Goal: Task Accomplishment & Management: Manage account settings

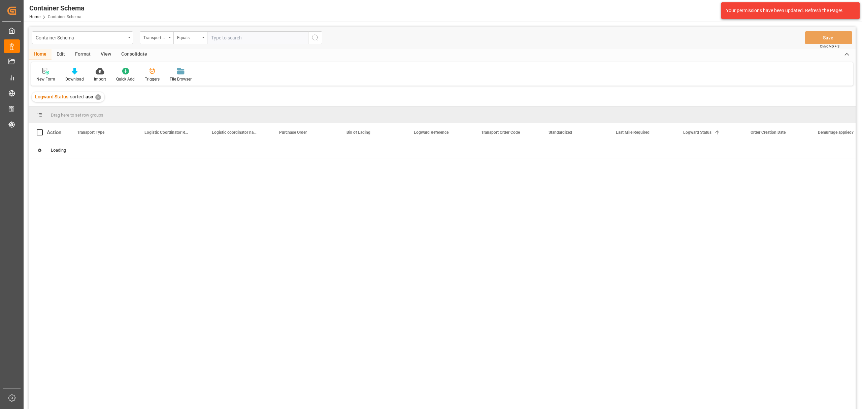
click at [151, 41] on div "Transport Type" at bounding box center [157, 37] width 34 height 13
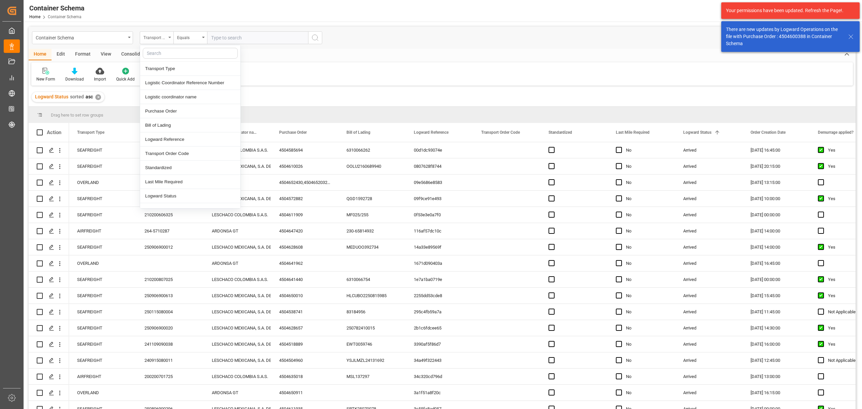
click at [153, 39] on div "Transport Type" at bounding box center [154, 37] width 23 height 8
click at [161, 38] on div "Transport Type" at bounding box center [154, 37] width 23 height 8
drag, startPoint x: 167, startPoint y: 115, endPoint x: 187, endPoint y: 45, distance: 73.2
click at [167, 115] on div "Purchase Order" at bounding box center [190, 111] width 100 height 14
click at [190, 36] on div "Equals" at bounding box center [188, 37] width 23 height 8
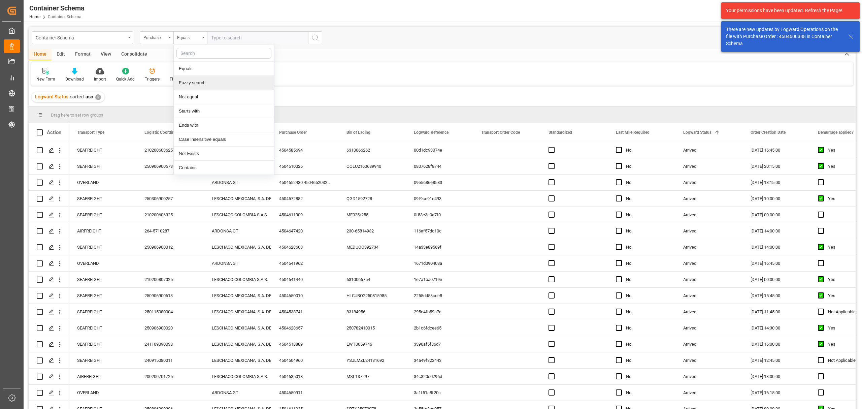
click at [212, 77] on div "Fuzzy search" at bounding box center [224, 83] width 100 height 14
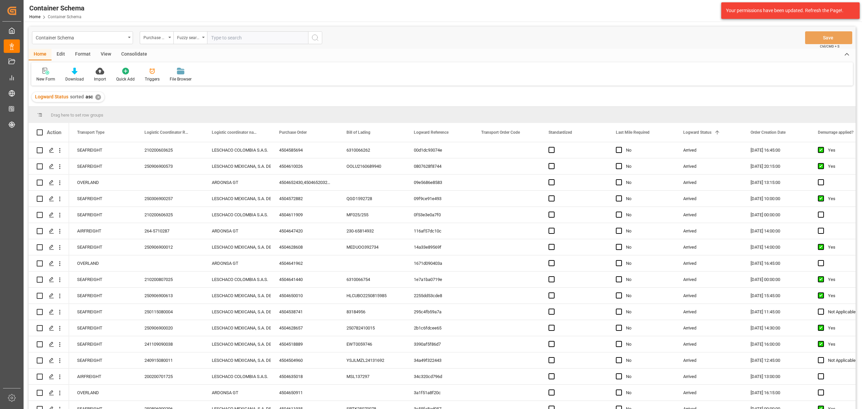
click at [243, 32] on input "text" at bounding box center [257, 37] width 101 height 13
paste input "4504622452"
type input "4504622452"
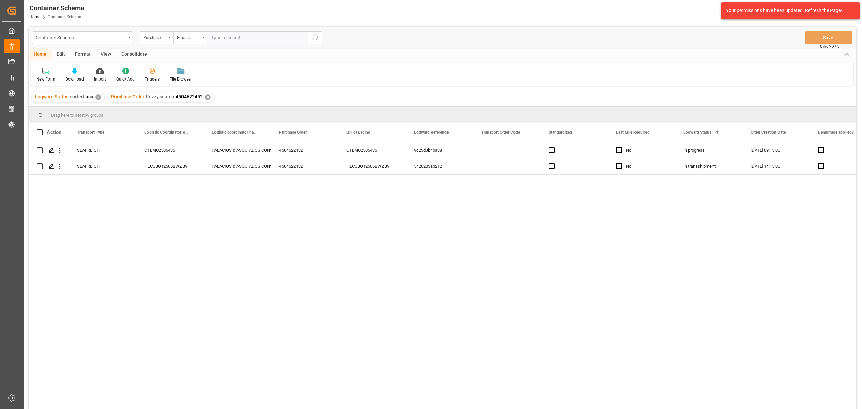
click at [95, 98] on div "✕" at bounding box center [98, 97] width 6 height 6
click at [48, 166] on div "Press SPACE to select this row." at bounding box center [51, 166] width 10 height 12
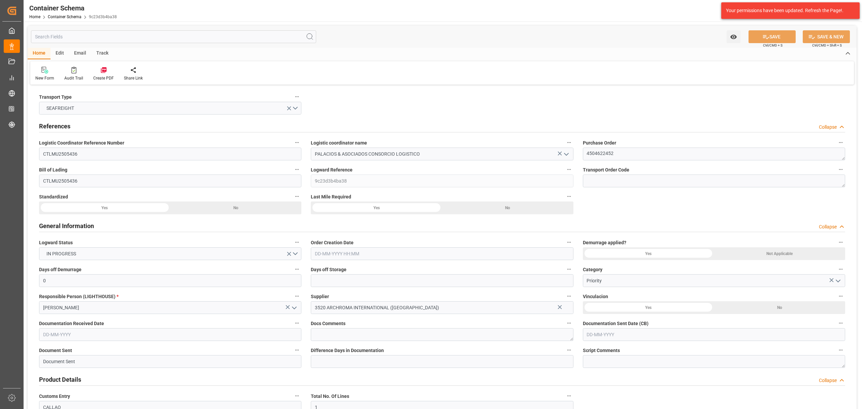
type input "0"
type input "1"
type input "2"
type input "475"
type input "537.3"
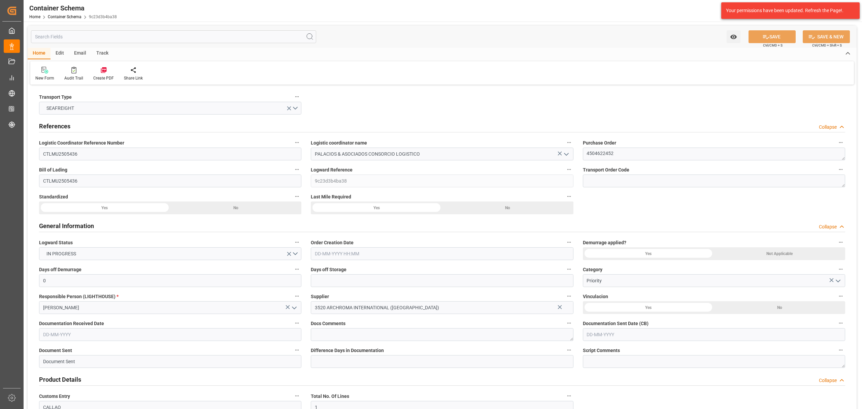
type input "INNSA"
type input "PECLL"
type input "[DATE] 09:15"
type input "[DATE]"
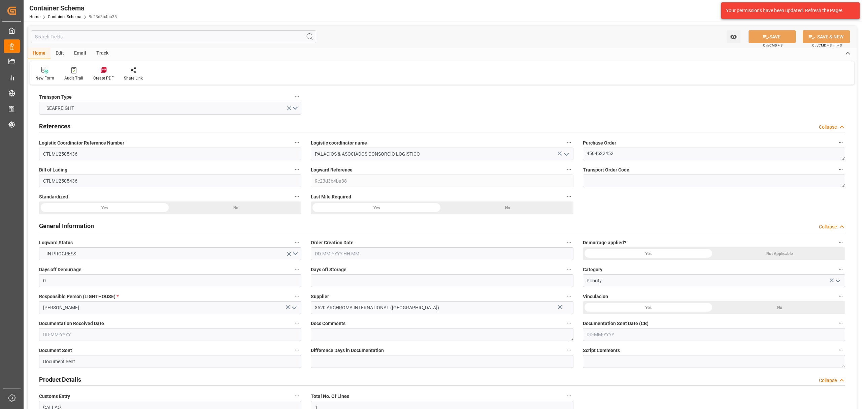
type input "[DATE]"
type input "[DATE] 00:00"
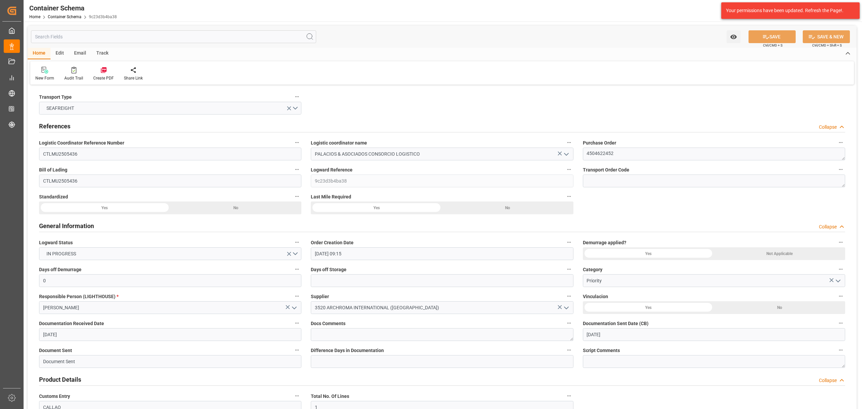
click at [98, 53] on div "Track" at bounding box center [102, 53] width 22 height 11
click at [39, 76] on div "Tracking" at bounding box center [43, 78] width 16 height 6
type input "CTLMU2505436"
type input "PALACIOS & ASOCIADOS CONSORCIO LOGISTICO"
type textarea "4504622452"
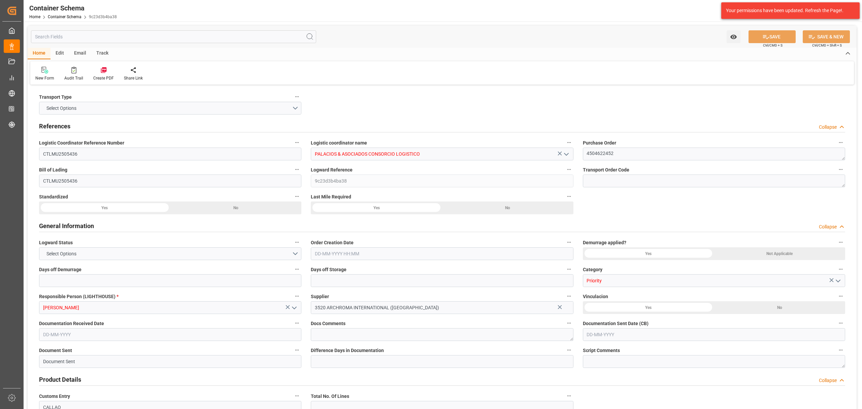
type input "CTLMU2505436"
type input "9c23d3b4ba38"
type input "Priority"
type input "[PERSON_NAME]"
type input "3520 ARCHROMA INTERNATIONAL ([GEOGRAPHIC_DATA])"
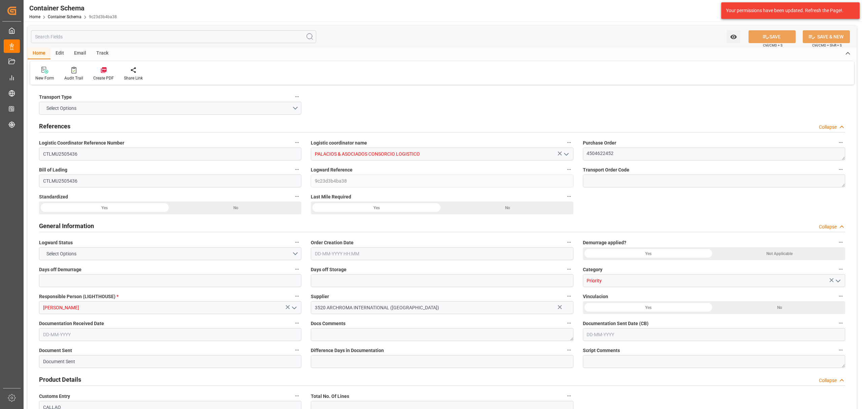
type input "Document Sent"
type input "CALLAO"
type input "TEXTIL"
type textarea "PALLET"
type input "2 PALLET"
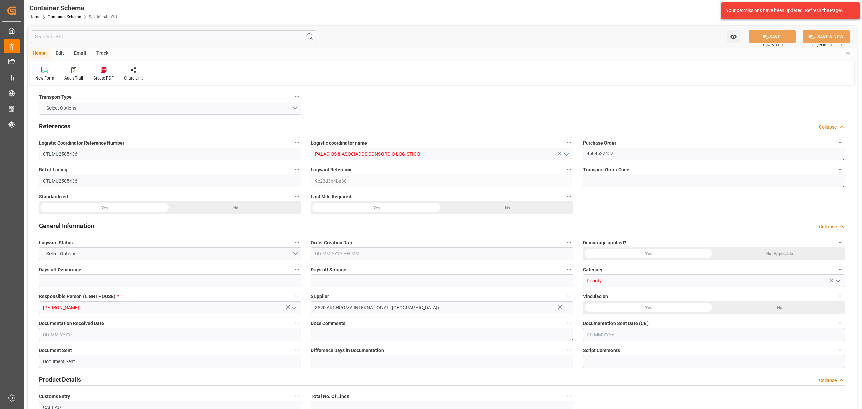
type input "ARCHROMA [GEOGRAPHIC_DATA] S.A"
type textarea "LURÍN, [GEOGRAPHIC_DATA], [GEOGRAPHIC_DATA],[GEOGRAPHIC_DATA]. AFIRMADO LOTE. 2…"
type input "HOUSE"
type input "CFR"
type input "Truck"
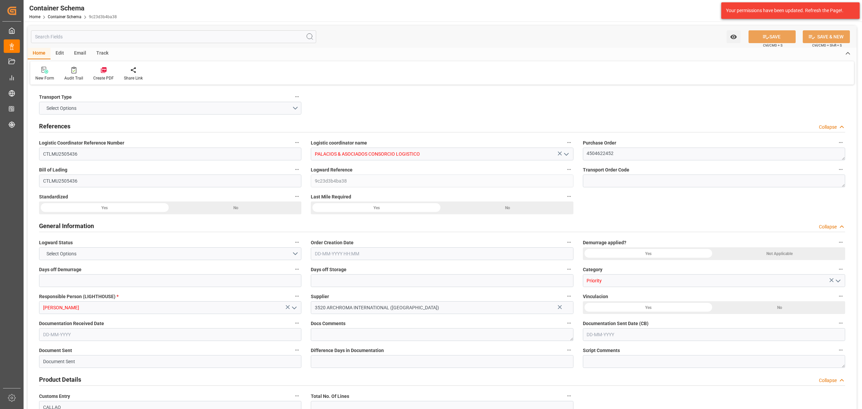
type input "Sea Ship"
type input "Truck"
type input "LCL"
type input "[PERSON_NAME] ([PERSON_NAME])"
type input "Callao"
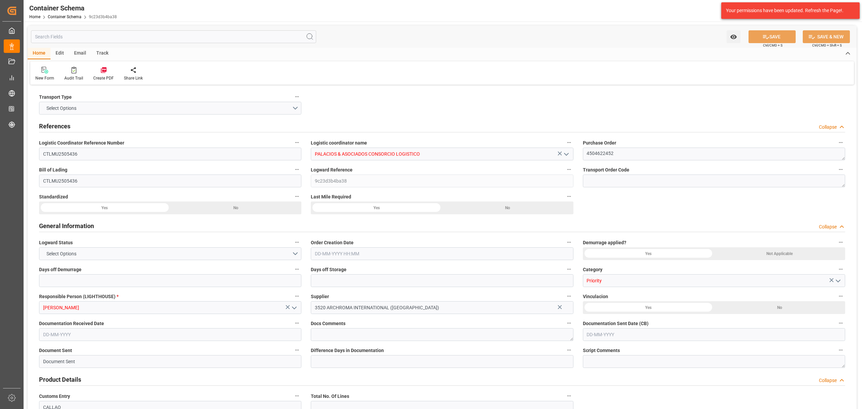
type input "Callao"
type input "0"
type input "1"
type input "2"
type input "475"
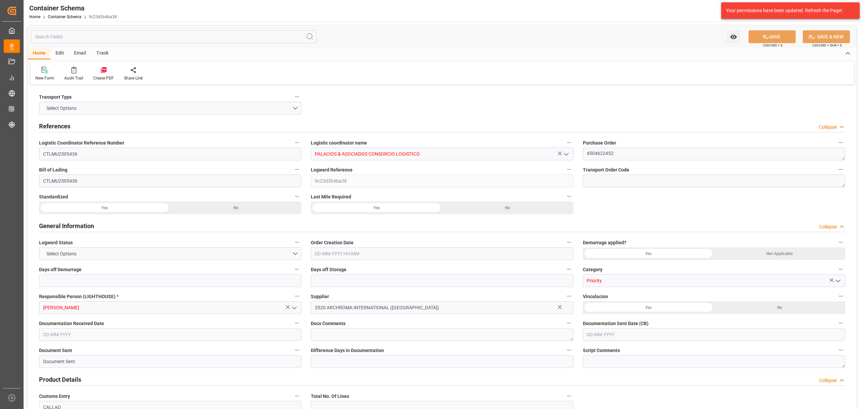
type input "537.3"
type input "INNSA"
type input "PECLL"
type input "[DATE] 09:15"
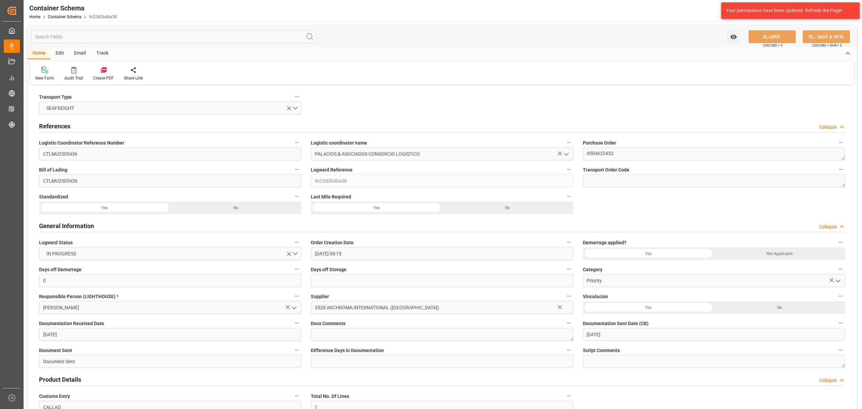
type input "[DATE]"
type input "[DATE] 00:00"
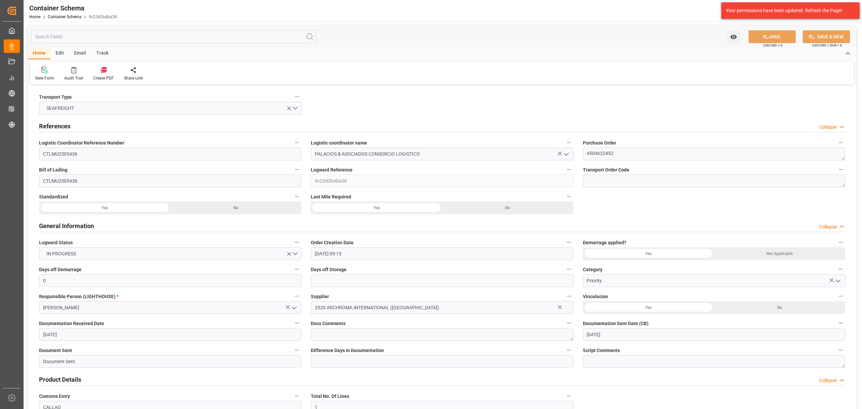
type input "[DATE] 00:00"
click at [72, 15] on link "Container Schema" at bounding box center [65, 16] width 34 height 5
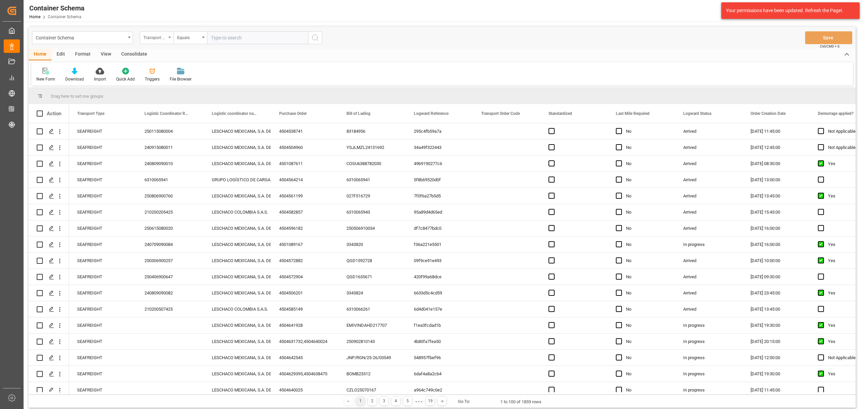
click at [167, 38] on div "Transport Type" at bounding box center [157, 37] width 34 height 13
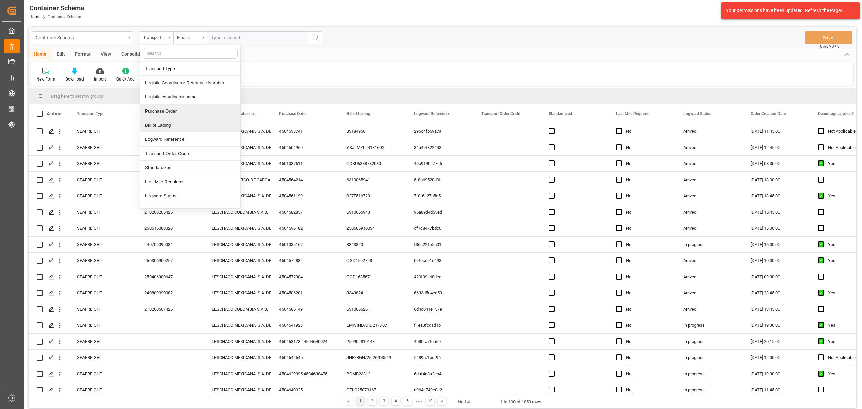
click at [175, 114] on div "Purchase Order" at bounding box center [190, 111] width 100 height 14
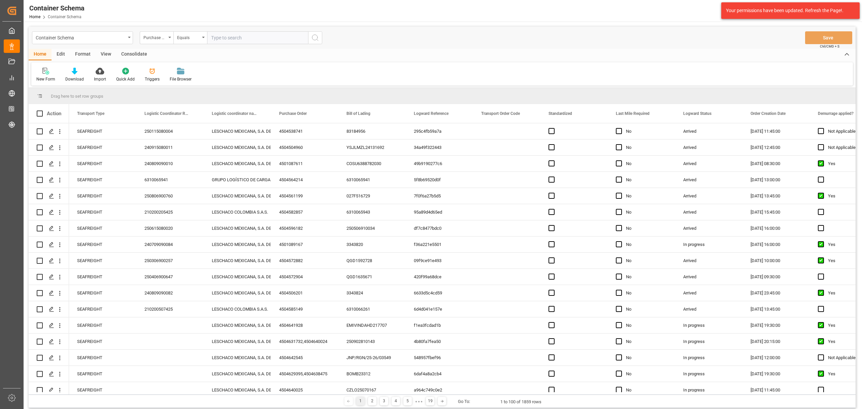
click at [189, 30] on div "Container Schema Purchase Order Equals Save Ctrl/CMD + S" at bounding box center [442, 38] width 827 height 22
click at [190, 37] on div "Equals" at bounding box center [188, 37] width 23 height 8
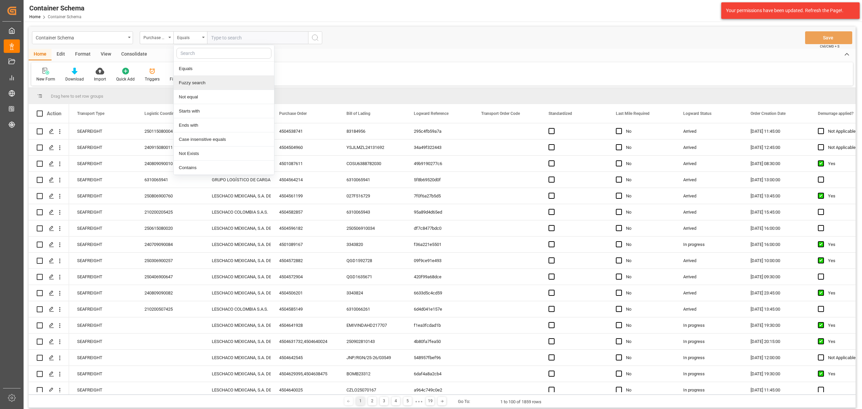
click at [213, 87] on div "Fuzzy search" at bounding box center [224, 83] width 100 height 14
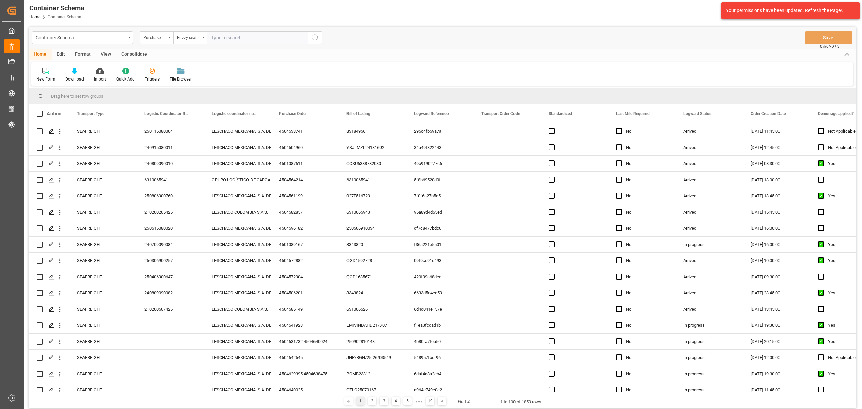
click at [245, 38] on input "text" at bounding box center [257, 37] width 101 height 13
paste input "4504622452"
type input "4504622452"
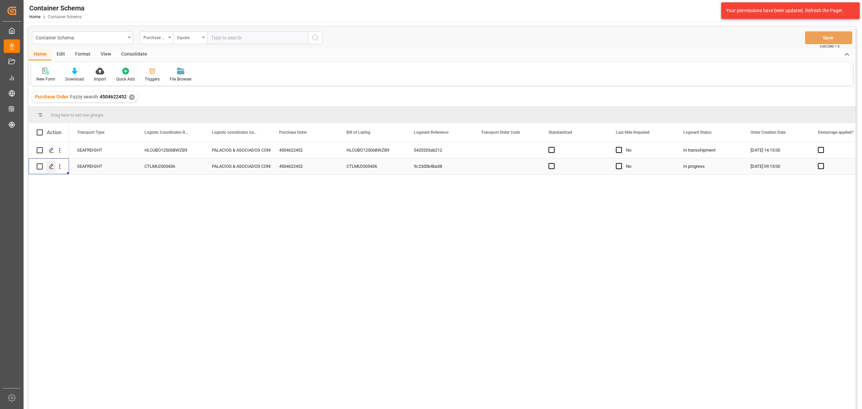
click at [50, 166] on icon "Press SPACE to select this row." at bounding box center [51, 166] width 5 height 5
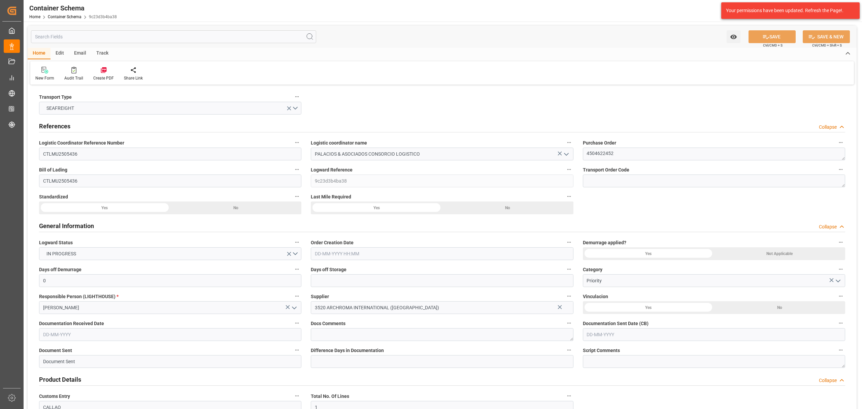
type input "0"
type input "1"
type input "2"
type input "475"
type input "537.3"
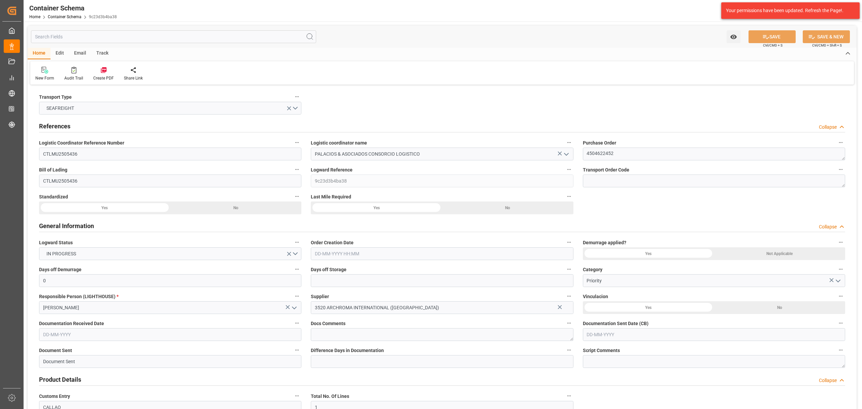
type input "INNSA"
type input "PECLL"
type input "[DATE] 09:15"
type input "[DATE]"
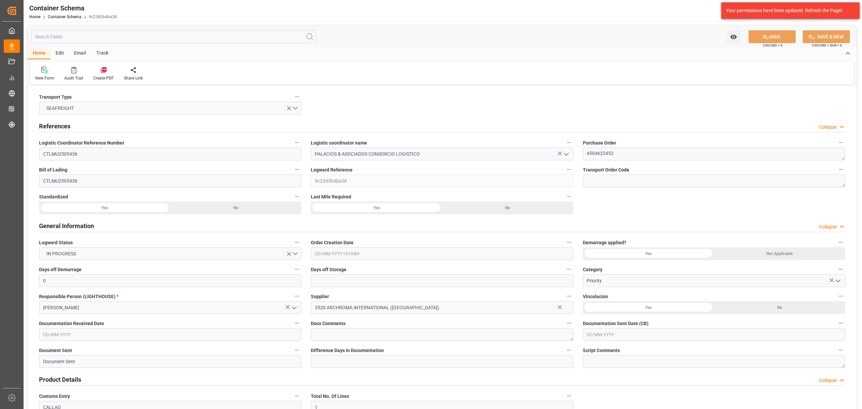
type input "[DATE]"
type input "[DATE] 00:00"
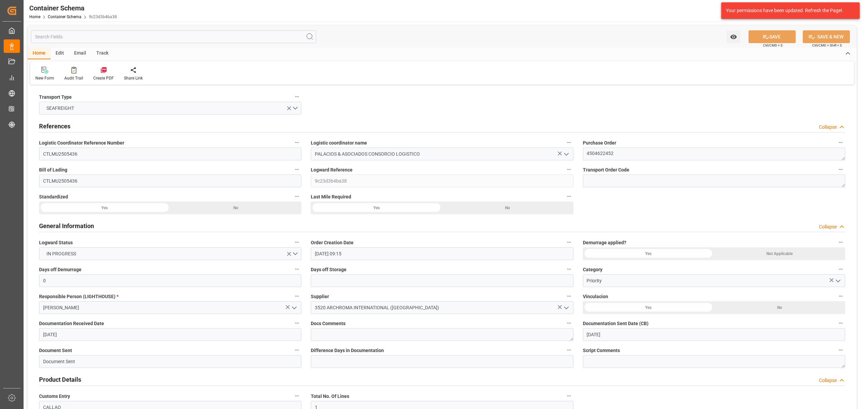
click at [79, 53] on div "Email" at bounding box center [80, 53] width 22 height 11
click at [42, 75] on div "Send Email" at bounding box center [45, 78] width 21 height 6
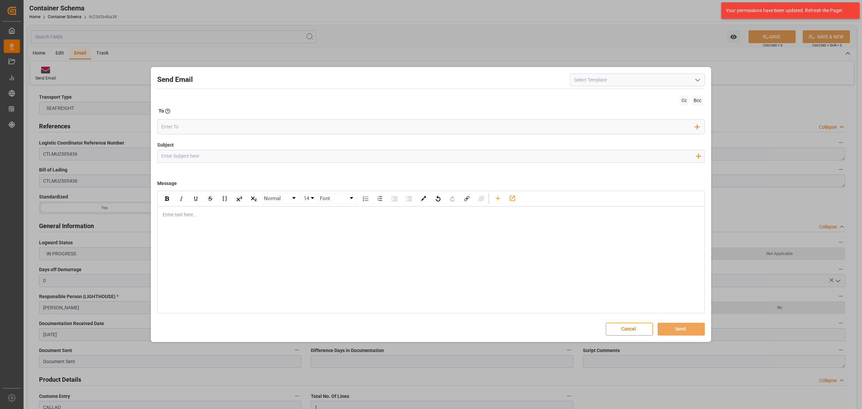
drag, startPoint x: 191, startPoint y: 159, endPoint x: 189, endPoint y: 155, distance: 4.1
click at [191, 159] on input "Subject" at bounding box center [428, 156] width 541 height 12
paste input "// PO 4504622452 30 //Archroma Management GmbH// FACT 6050020975// BL CTLMU2505…"
drag, startPoint x: 275, startPoint y: 156, endPoint x: 211, endPoint y: 155, distance: 64.0
click at [210, 155] on input "// PO 4504622452 30 //Archroma Management GmbH// FACT 6050020975// BL CTLMU2505…" at bounding box center [428, 156] width 541 height 12
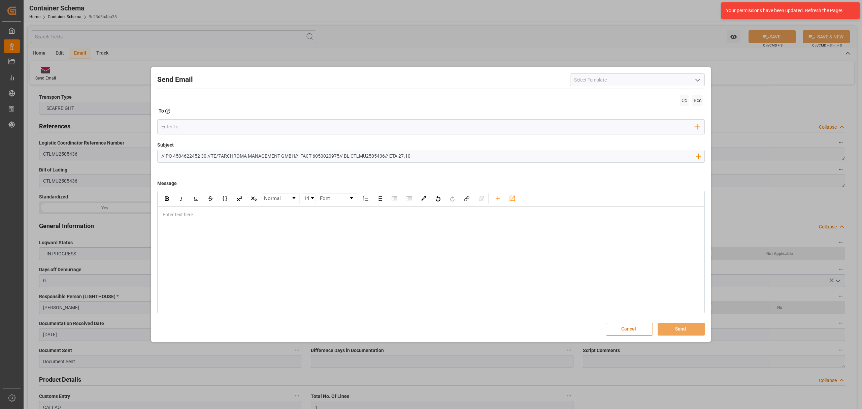
click at [299, 156] on input "// PO 4504622452 30 //TE/7ARCHROMA MANAGEMENT GMBH// FACT 6050020975// BL CTLMU…" at bounding box center [428, 156] width 541 height 12
click at [220, 157] on input "// PO 4504622452 30 //TE/7ARCHROMA MANAGEMENT GMBH// ARCHROMA [GEOGRAPHIC_DATA]…" at bounding box center [428, 156] width 541 height 12
click at [194, 209] on div "Enter text here..." at bounding box center [431, 214] width 546 height 16
drag, startPoint x: 165, startPoint y: 155, endPoint x: 146, endPoint y: 156, distance: 18.9
click at [147, 156] on div "Send Email Cc Bcc To Enter the TO Email address Add Field to To Subject // PO 4…" at bounding box center [431, 204] width 862 height 409
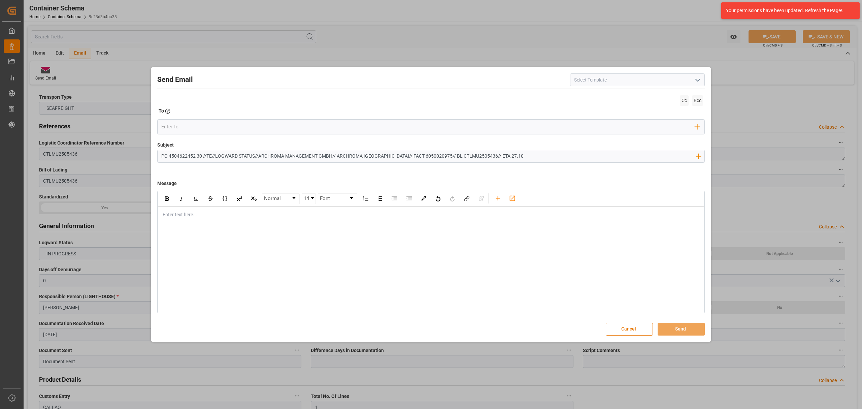
type input "PO 4504622452 30 //TE//LOGWARD STATUS//ARCHROMA MANAGEMENT GMBH// ARCHROMA [GEO…"
click at [187, 212] on div "rdw-editor" at bounding box center [431, 214] width 536 height 7
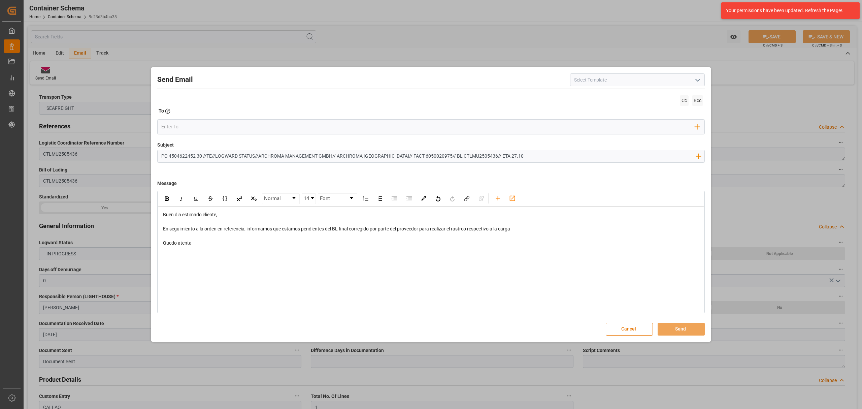
click at [154, 237] on div "Send Email Cc Bcc To Enter the TO Email address Add Field to To Subject PO 4504…" at bounding box center [431, 204] width 557 height 271
click at [186, 252] on div "rdw-editor" at bounding box center [431, 249] width 536 height 7
click at [187, 123] on input "email" at bounding box center [428, 127] width 534 height 10
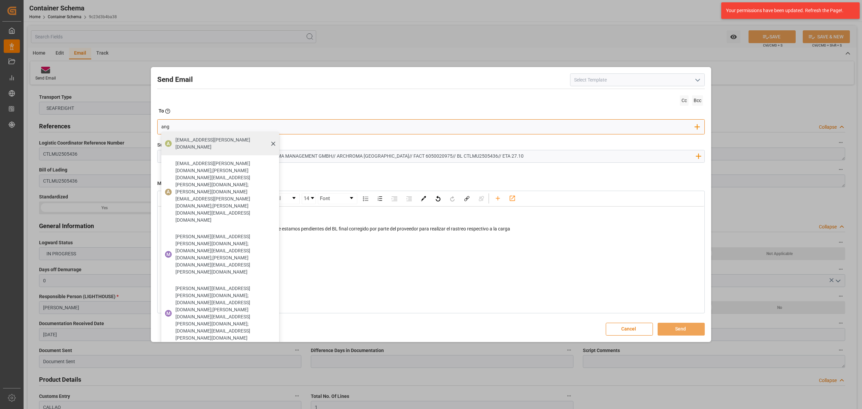
type input "ang"
click at [180, 135] on div "[EMAIL_ADDRESS][PERSON_NAME][DOMAIN_NAME]" at bounding box center [225, 143] width 104 height 19
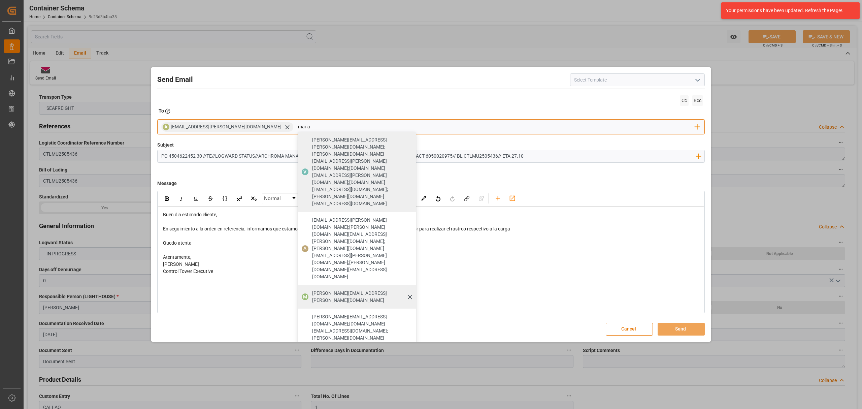
type input "maria"
click at [312, 290] on span "[PERSON_NAME][EMAIL_ADDRESS][PERSON_NAME][DOMAIN_NAME]" at bounding box center [361, 297] width 99 height 14
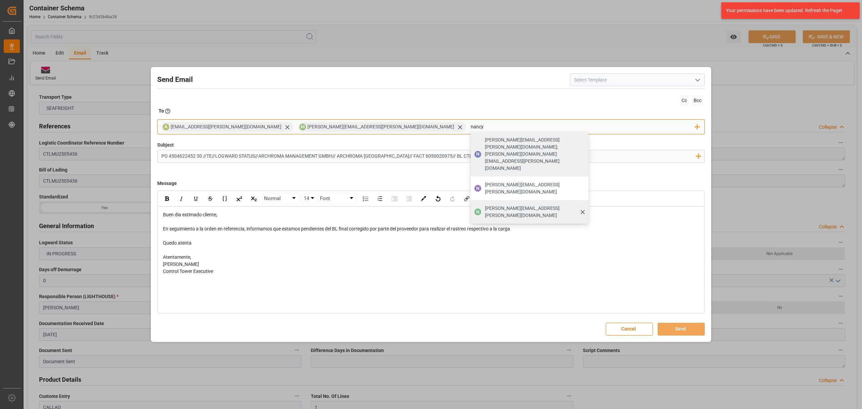
type input "nancy"
click at [485, 205] on span "[PERSON_NAME][EMAIL_ADDRESS][PERSON_NAME][DOMAIN_NAME]" at bounding box center [534, 212] width 99 height 14
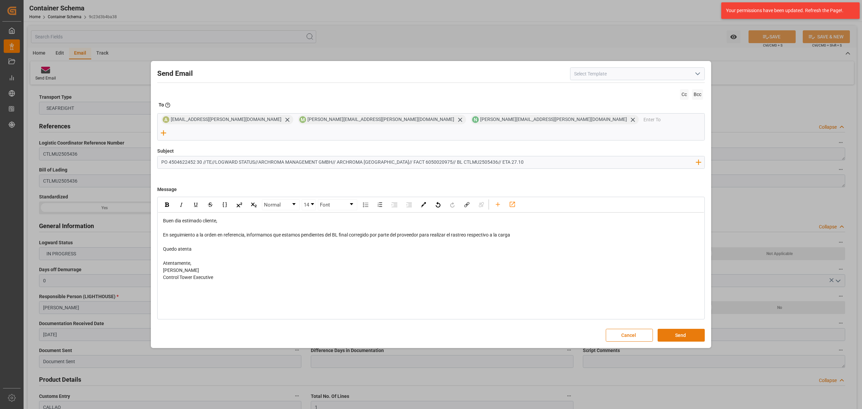
click at [680, 329] on button "Send" at bounding box center [681, 335] width 47 height 13
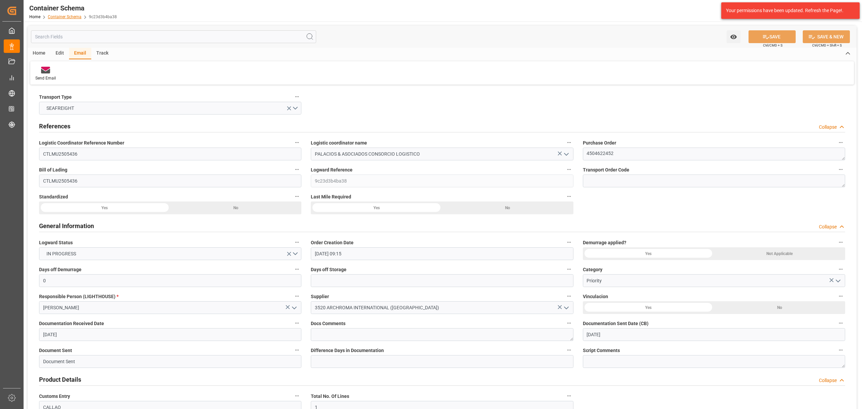
click at [74, 15] on link "Container Schema" at bounding box center [65, 16] width 34 height 5
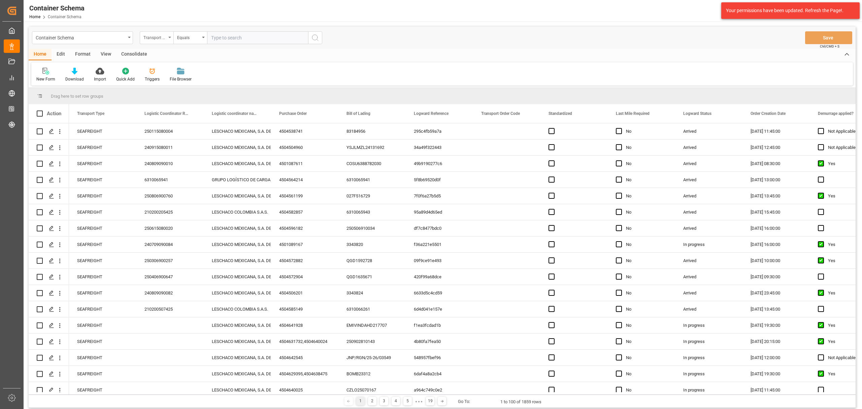
click at [162, 40] on div "Transport Type" at bounding box center [154, 37] width 23 height 8
click at [163, 126] on div "Bill of Lading" at bounding box center [190, 125] width 100 height 14
drag, startPoint x: 193, startPoint y: 38, endPoint x: 199, endPoint y: 42, distance: 6.9
click at [193, 38] on div "Equals" at bounding box center [188, 37] width 23 height 8
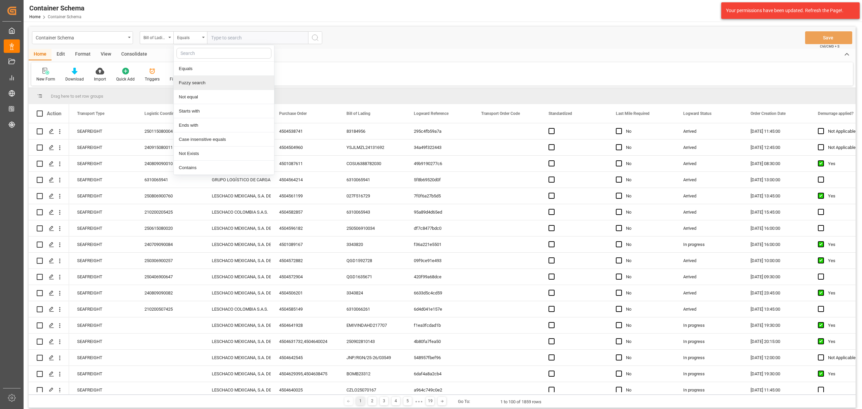
click at [203, 83] on div "Fuzzy search" at bounding box center [224, 83] width 100 height 14
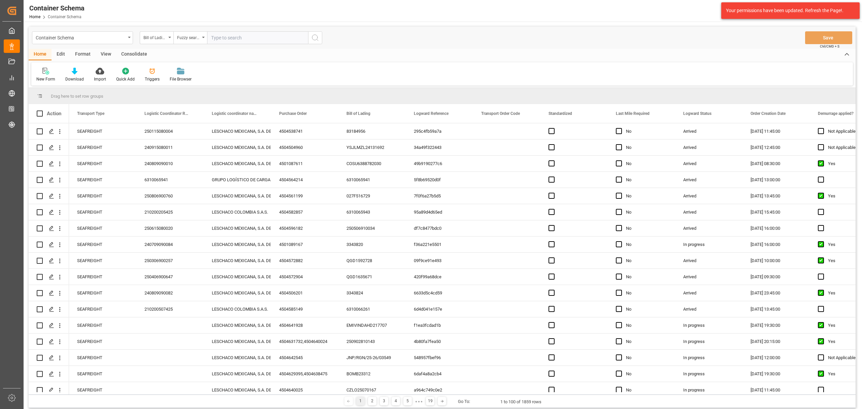
click at [238, 30] on div "Container Schema Bill of Lading Fuzzy search Save Ctrl/CMD + S" at bounding box center [442, 38] width 827 height 22
click at [236, 38] on input "text" at bounding box center [257, 37] width 101 height 13
paste input "HLCUBO12506BWZB9"
type input "HLCUBO12506BWZB9"
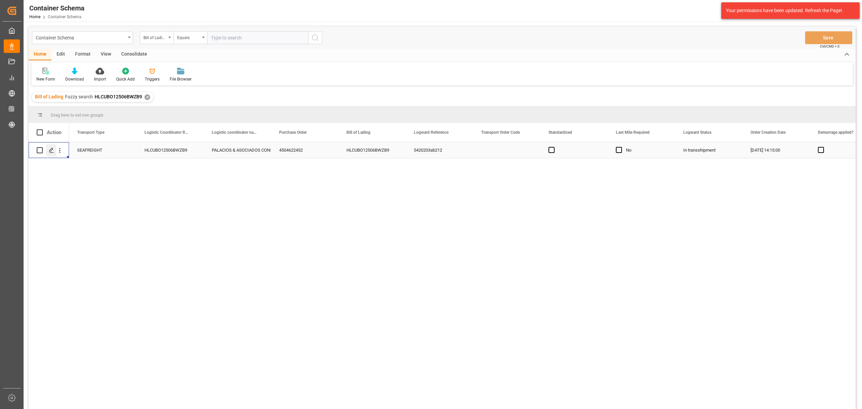
click at [51, 151] on polygon "Press SPACE to select this row." at bounding box center [50, 149] width 3 height 3
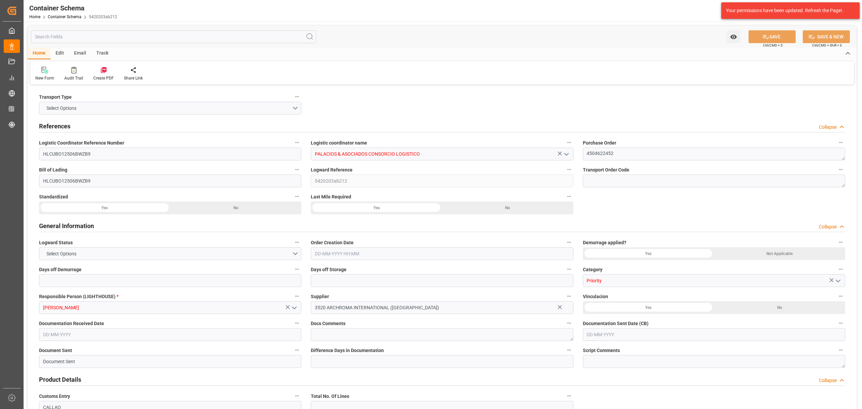
type input "0"
type input "3"
type input "18"
type input "5200"
type input "5823.6"
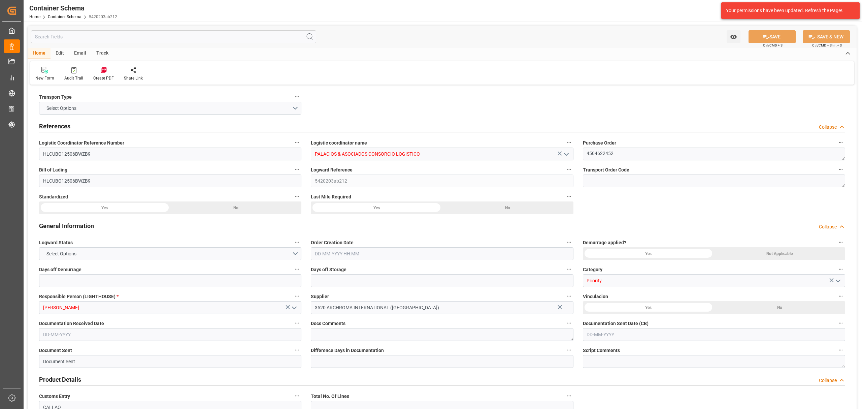
type input "Hapag [PERSON_NAME]"
type input "Hapag [PERSON_NAME] Aktiengesellschaft"
type input "INMUN"
type input "PECLL"
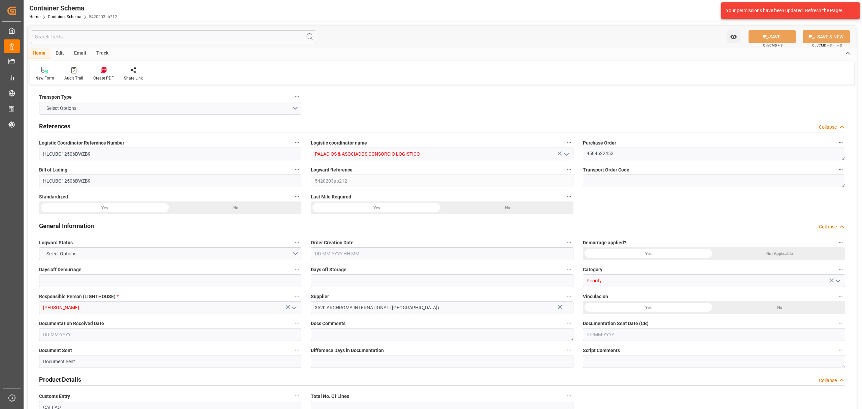
type input "9936408"
type input "[DATE] 14:15"
type input "[DATE]"
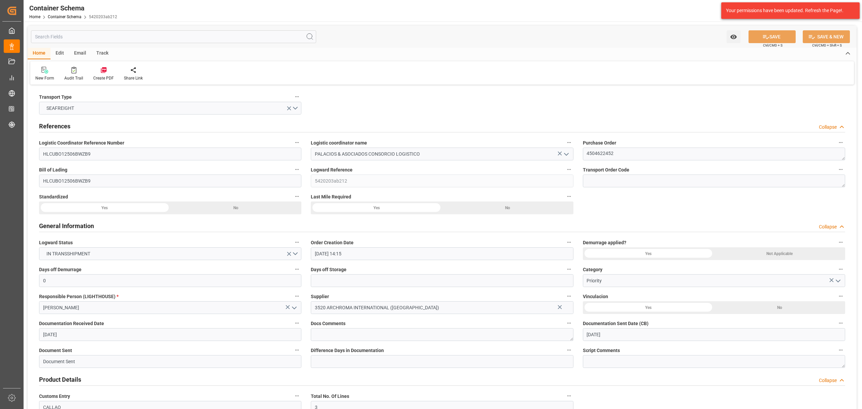
type input "[DATE]"
type input "[DATE] 00:00"
type input "[DATE] 21:00"
type input "[DATE] 00:00"
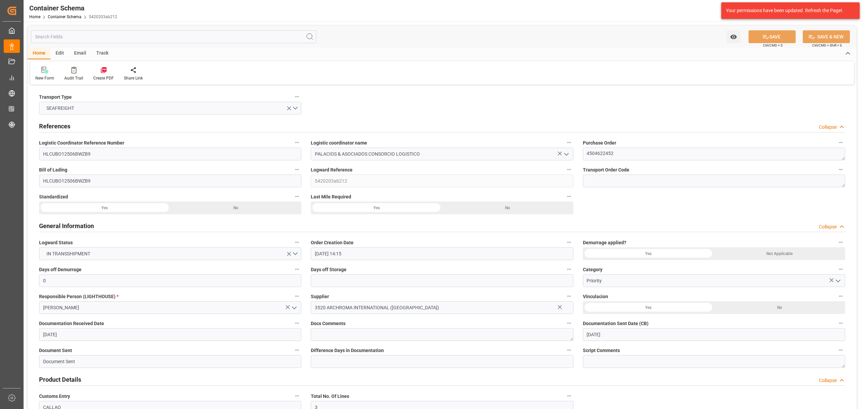
type input "[DATE] 00:00"
type input "[DATE] 14:00"
type input "[DATE] 00:00"
type input "[DATE] 14:00"
click at [105, 52] on div "Track" at bounding box center [102, 53] width 22 height 11
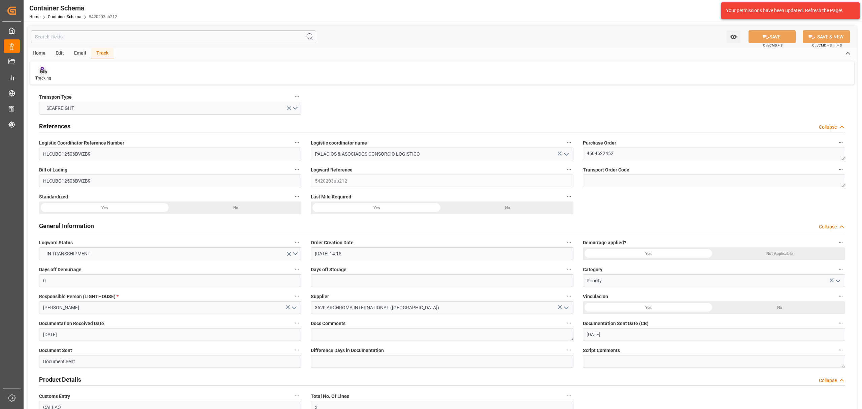
click at [41, 78] on div "Tracking" at bounding box center [43, 78] width 16 height 6
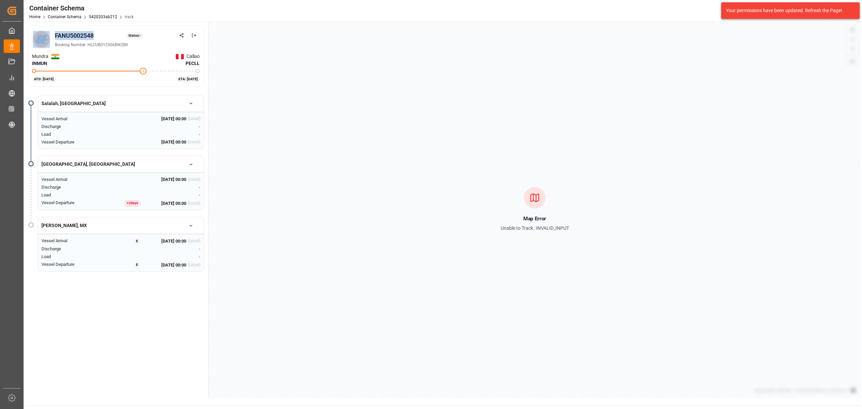
drag, startPoint x: 100, startPoint y: 35, endPoint x: 51, endPoint y: 36, distance: 49.2
click at [51, 36] on div "FANU5002548 Status: - Booking Number: HLCUBO12506BWZB9" at bounding box center [116, 39] width 168 height 19
copy div "FANU5002548"
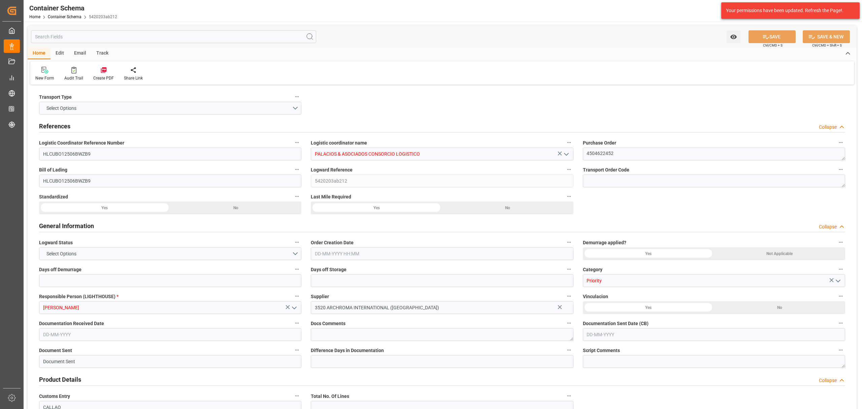
type input "0"
type input "3"
type input "18"
type input "5200"
type input "5823.6"
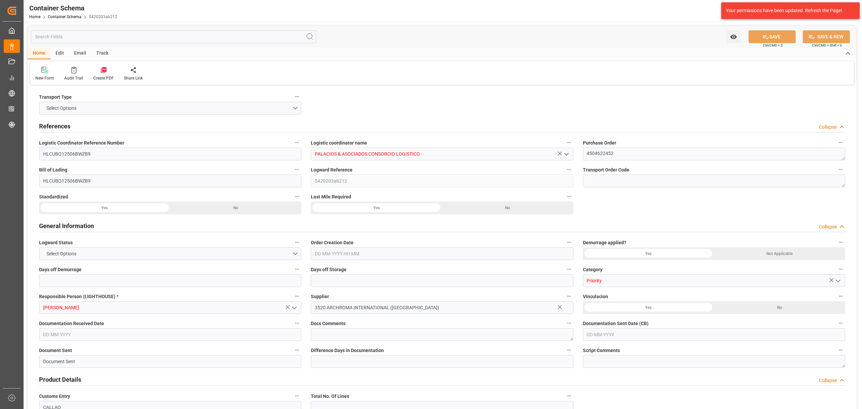
type input "Hapag [PERSON_NAME]"
type input "Hapag [PERSON_NAME] Aktiengesellschaft"
type input "INMUN"
type input "PECLL"
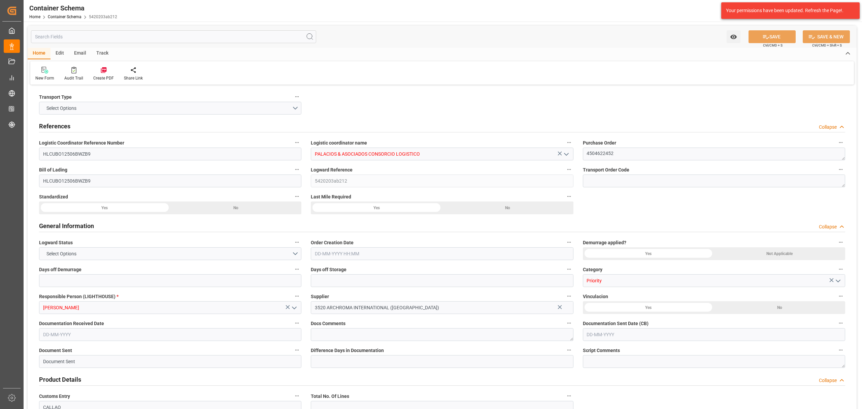
type input "9936408"
type input "[DATE] 14:15"
type input "[DATE]"
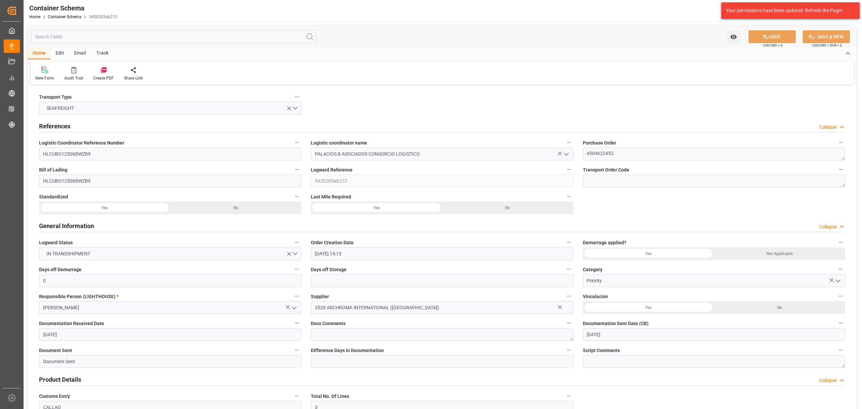
type input "[DATE]"
type input "[DATE] 00:00"
type input "[DATE] 21:00"
type input "[DATE] 00:00"
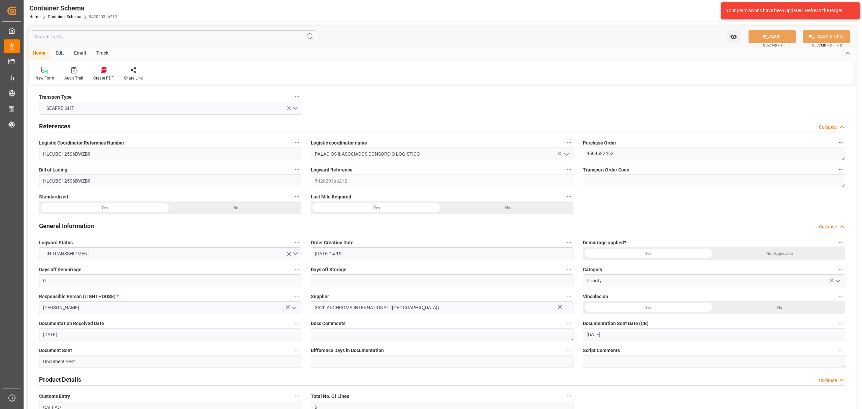
type input "[DATE] 00:00"
type input "[DATE] 14:00"
type input "[DATE] 00:00"
type input "[DATE] 14:00"
click at [82, 53] on div "Email" at bounding box center [80, 53] width 22 height 11
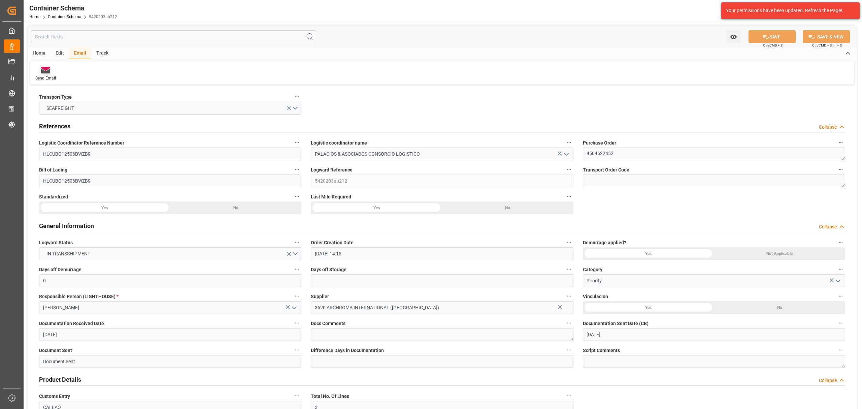
click at [40, 72] on div at bounding box center [45, 69] width 21 height 7
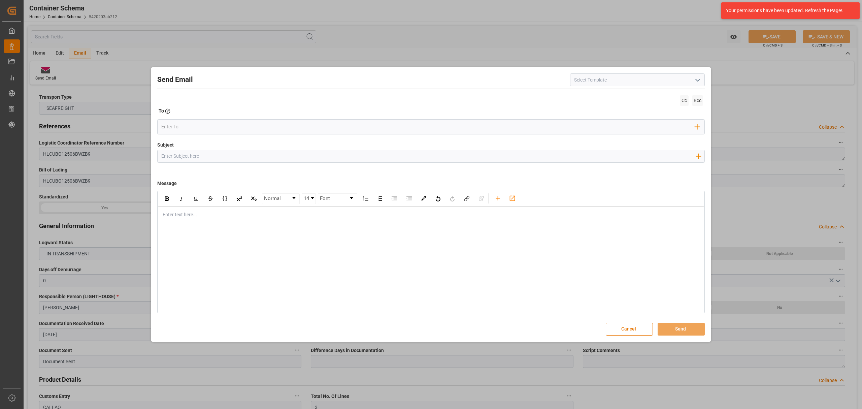
click at [193, 157] on input "Subject" at bounding box center [428, 156] width 541 height 12
click at [226, 148] on div "Subject Add field to Subject" at bounding box center [430, 158] width 547 height 34
click at [226, 157] on input "Subject" at bounding box center [428, 156] width 541 height 12
paste input "PO 4504622452 // Archroma International ([GEOGRAPHIC_DATA]) Pvt. Ltd. // FACT 6…"
drag, startPoint x: 282, startPoint y: 158, endPoint x: 203, endPoint y: 158, distance: 78.8
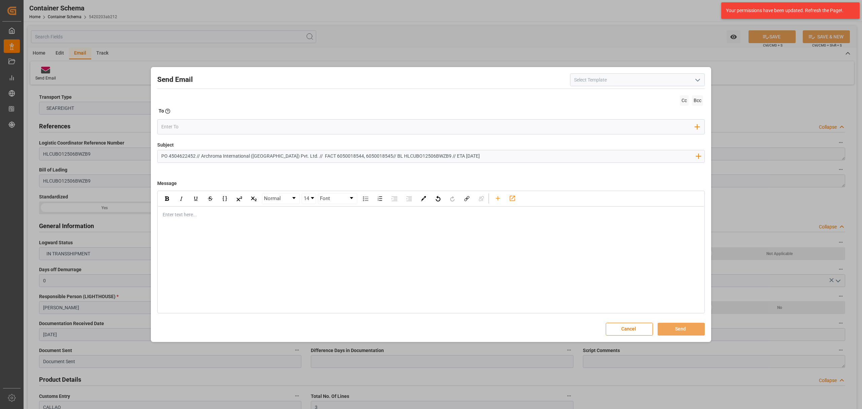
click at [203, 158] on input "PO 4504622452 // Archroma International ([GEOGRAPHIC_DATA]) Pvt. Ltd. // FACT 6…" at bounding box center [428, 156] width 541 height 12
click at [292, 159] on input "PO 4504622452 // ARCHROMA INTERNACIONAL INDIA PVT // FACT 6050018544, 605001854…" at bounding box center [428, 156] width 541 height 12
drag, startPoint x: 512, startPoint y: 156, endPoint x: 475, endPoint y: 157, distance: 37.1
click at [475, 157] on input "PO 4504622452 // ARCHROMA INTERNACIONAL INDIA PVT // ARCHROMA [GEOGRAPHIC_DATA]…" at bounding box center [428, 156] width 541 height 12
click at [200, 157] on input "PO 4504622452 // ARCHROMA INTERNACIONAL INDIA PVT // ARCHROMA [GEOGRAPHIC_DATA]…" at bounding box center [428, 156] width 541 height 12
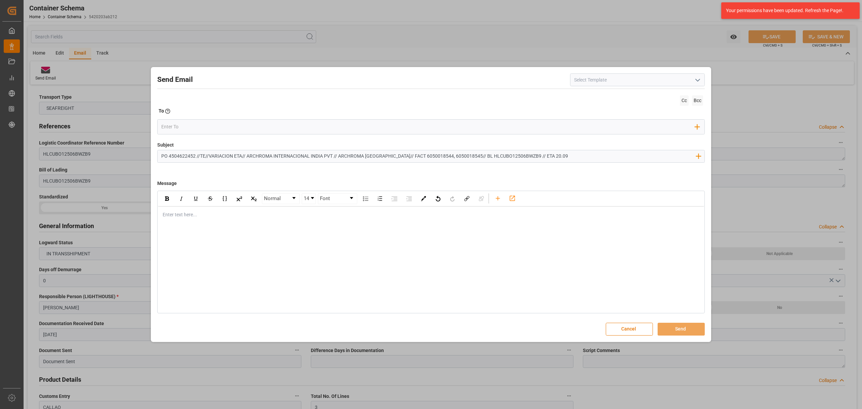
click at [192, 222] on div "Enter text here..." at bounding box center [431, 214] width 546 height 16
drag, startPoint x: 195, startPoint y: 158, endPoint x: 236, endPoint y: 170, distance: 42.8
click at [195, 158] on input "PO 4504622452 //TE//VARIACION ETA// ARCHROMA INTERNACIONAL INDIA PVT // ARCHROM…" at bounding box center [428, 156] width 541 height 12
type input "PO 4504622452 10,20,40 //TE//VARIACION ETA// ARCHROMA INTERNACIONAL INDIA PVT /…"
click at [190, 214] on div "rdw-editor" at bounding box center [431, 214] width 536 height 7
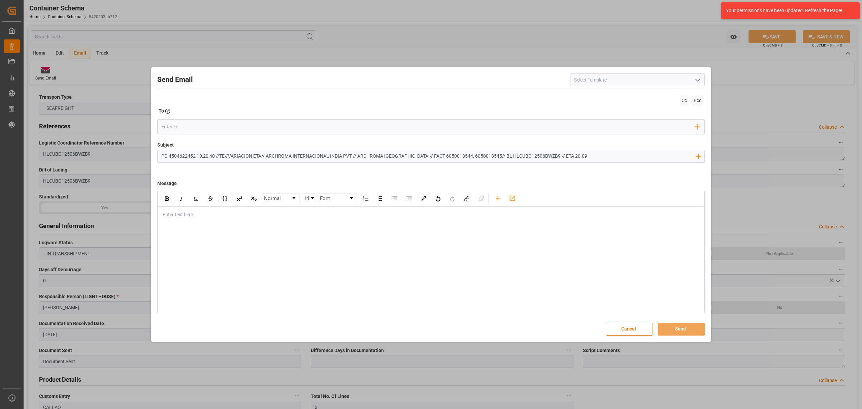
click at [212, 213] on div "rdw-editor" at bounding box center [431, 214] width 536 height 7
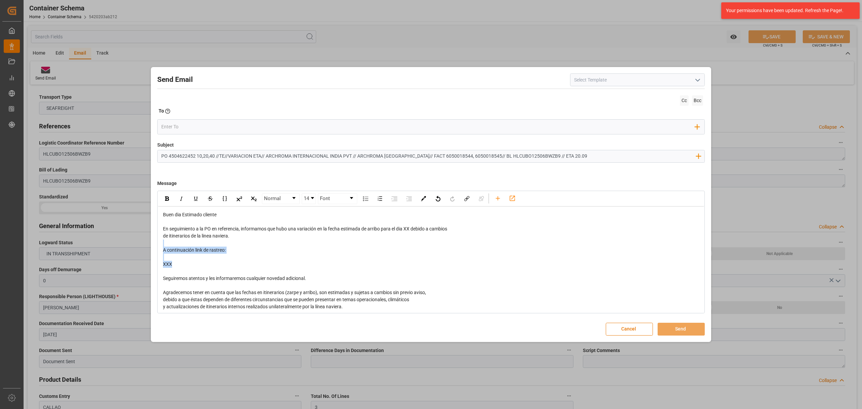
drag, startPoint x: 199, startPoint y: 265, endPoint x: 145, endPoint y: 245, distance: 57.3
click at [145, 245] on div "Send Email Cc Bcc To Enter the TO Email address Add Field to To Subject PO 4504…" at bounding box center [431, 204] width 862 height 409
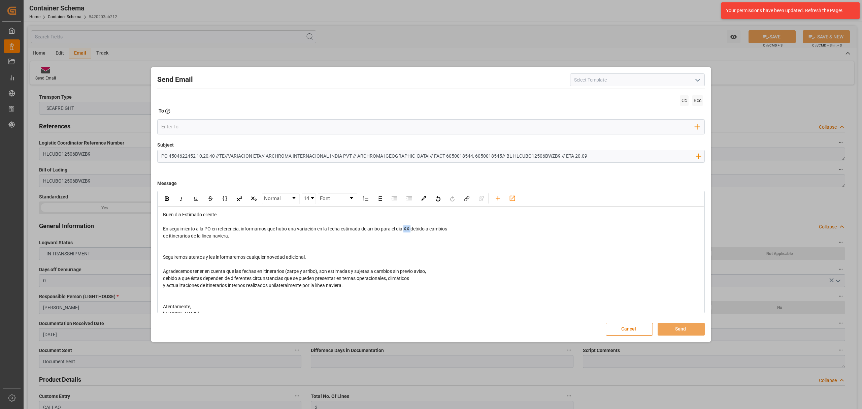
drag, startPoint x: 412, startPoint y: 228, endPoint x: 406, endPoint y: 230, distance: 6.5
click at [406, 230] on span "En seguimiento a la PO en referencia, informamos que hubo una variación en la f…" at bounding box center [305, 228] width 284 height 5
drag, startPoint x: 439, startPoint y: 230, endPoint x: 440, endPoint y: 236, distance: 5.5
click at [440, 236] on div "Buen dia Estimado cliente En seguimiento a la PO en referencia, informamos que …" at bounding box center [431, 267] width 536 height 113
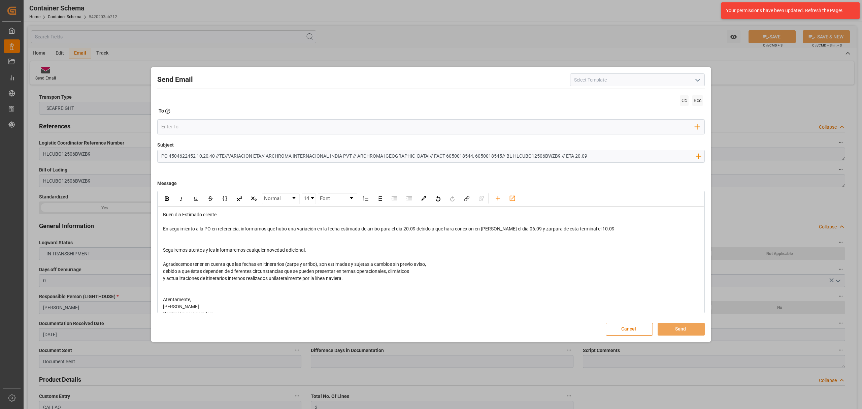
drag, startPoint x: 617, startPoint y: 231, endPoint x: 606, endPoint y: 231, distance: 10.8
click at [606, 231] on div "En seguimiento a la PO en referencia, informamos que hubo una variación en la f…" at bounding box center [431, 228] width 536 height 7
drag, startPoint x: 415, startPoint y: 230, endPoint x: 405, endPoint y: 230, distance: 9.4
click at [405, 230] on span "En seguimiento a la PO en referencia, informamos que hubo una variación en la f…" at bounding box center [389, 228] width 452 height 5
click at [166, 199] on img "rdw-inline-control" at bounding box center [167, 198] width 4 height 4
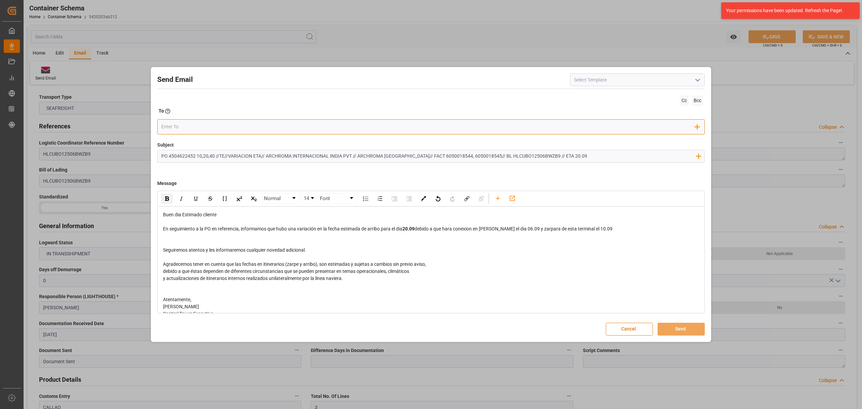
click at [193, 132] on div "Add Field to To" at bounding box center [430, 126] width 547 height 15
click at [194, 129] on input "email" at bounding box center [428, 127] width 534 height 10
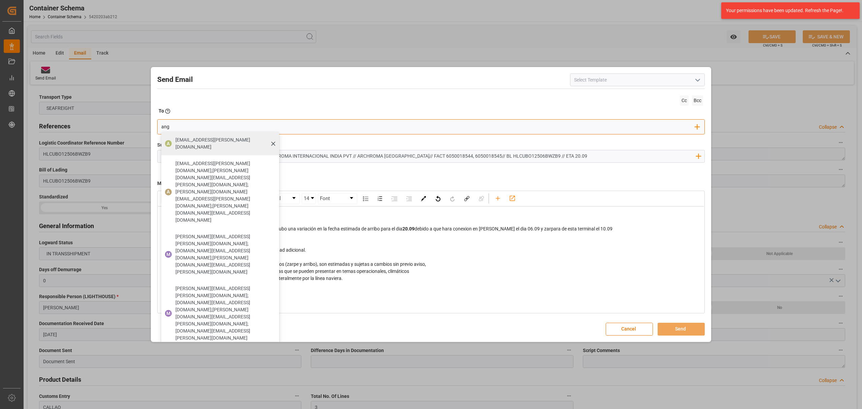
type input "ang"
click at [197, 139] on span "[EMAIL_ADDRESS][PERSON_NAME][DOMAIN_NAME]" at bounding box center [224, 143] width 99 height 14
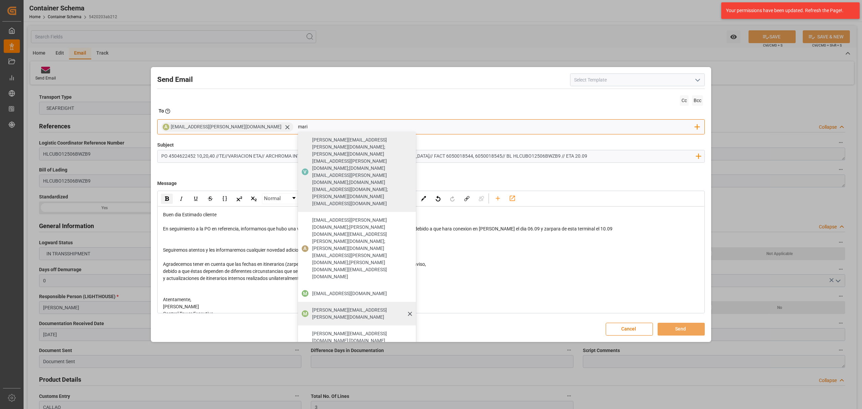
type input "mari"
click at [312, 306] on span "[PERSON_NAME][EMAIL_ADDRESS][PERSON_NAME][DOMAIN_NAME]" at bounding box center [361, 313] width 99 height 14
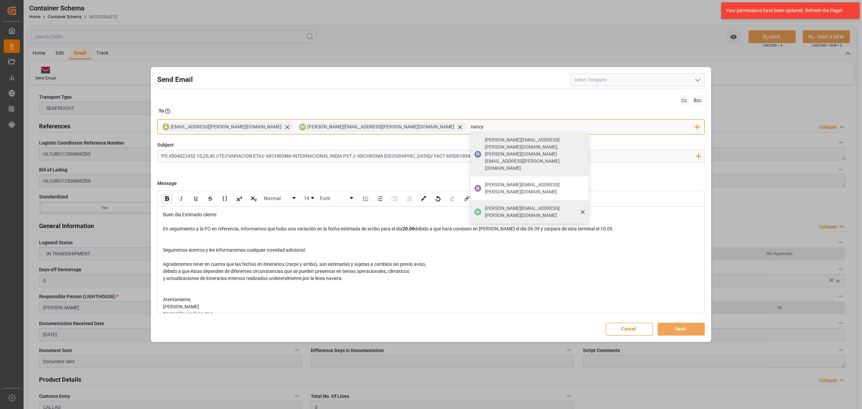
type input "nancy"
click at [485, 205] on span "[PERSON_NAME][EMAIL_ADDRESS][PERSON_NAME][DOMAIN_NAME]" at bounding box center [534, 212] width 99 height 14
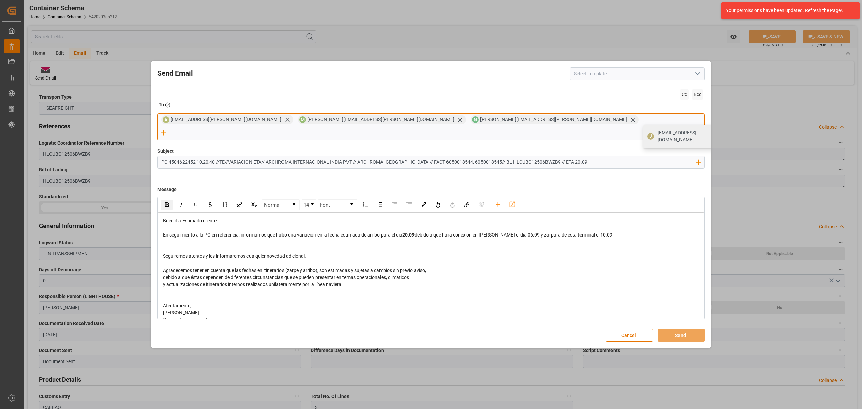
type input "jt"
click at [655, 135] on div "[EMAIL_ADDRESS][DOMAIN_NAME]" at bounding box center [690, 136] width 70 height 19
click at [178, 245] on div "rdw-editor" at bounding box center [431, 248] width 536 height 7
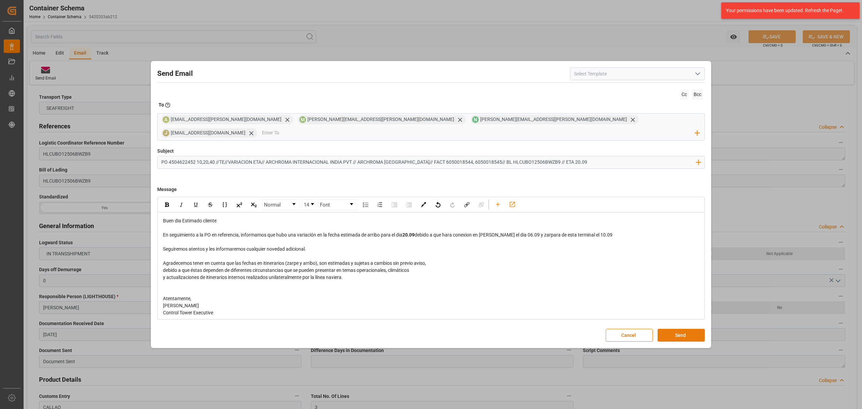
click at [686, 331] on button "Send" at bounding box center [681, 335] width 47 height 13
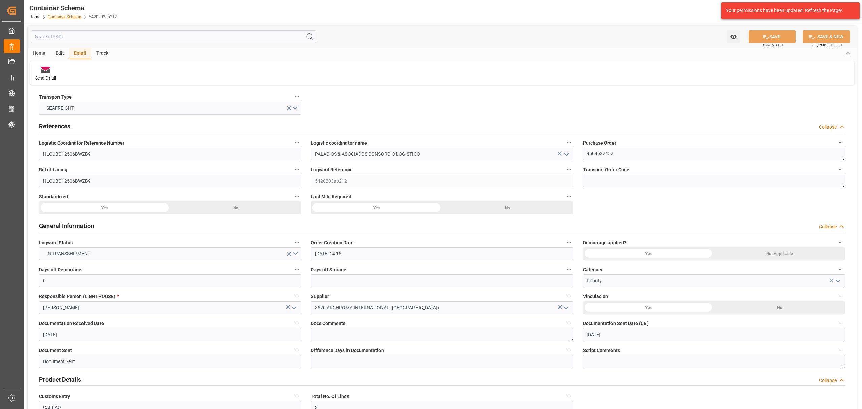
click at [65, 18] on link "Container Schema" at bounding box center [65, 16] width 34 height 5
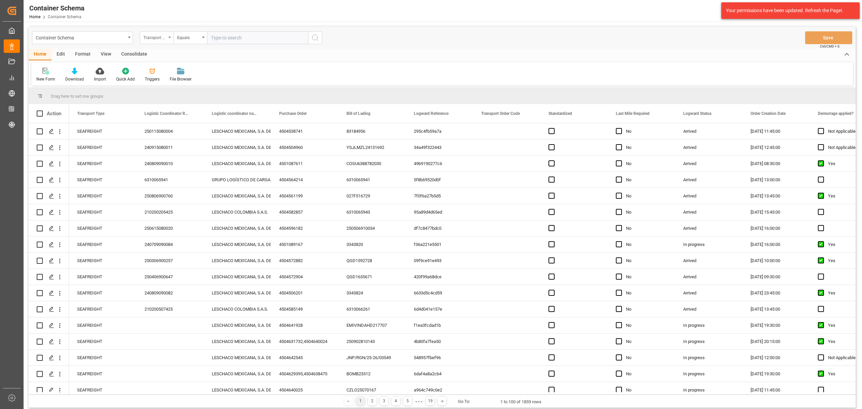
click at [158, 36] on div "Transport Type" at bounding box center [154, 37] width 23 height 8
click at [173, 112] on div "Purchase Order" at bounding box center [190, 111] width 100 height 14
click at [182, 40] on div "Equals" at bounding box center [188, 37] width 23 height 8
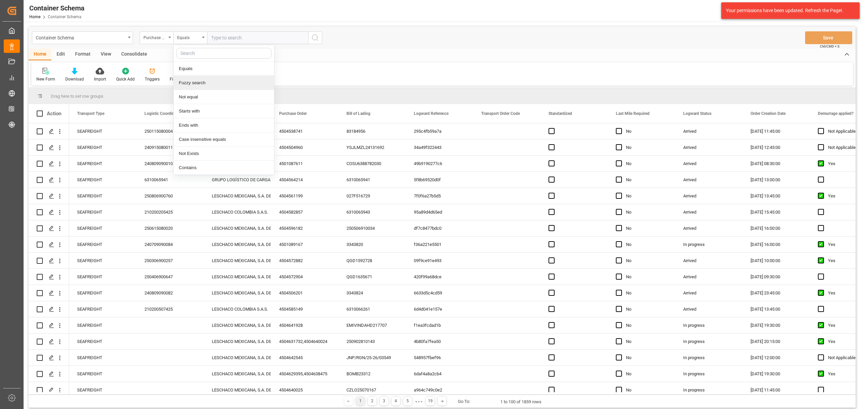
click at [192, 86] on div "Fuzzy search" at bounding box center [224, 83] width 100 height 14
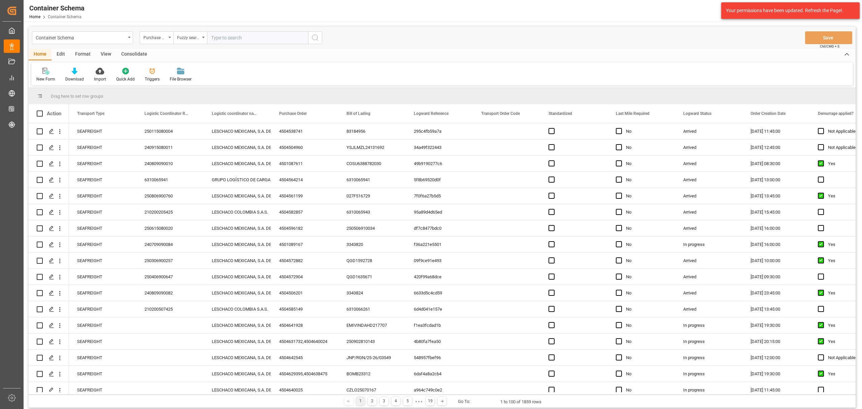
click at [237, 43] on input "text" at bounding box center [257, 37] width 101 height 13
paste input "4504649433"
type input "4504649433"
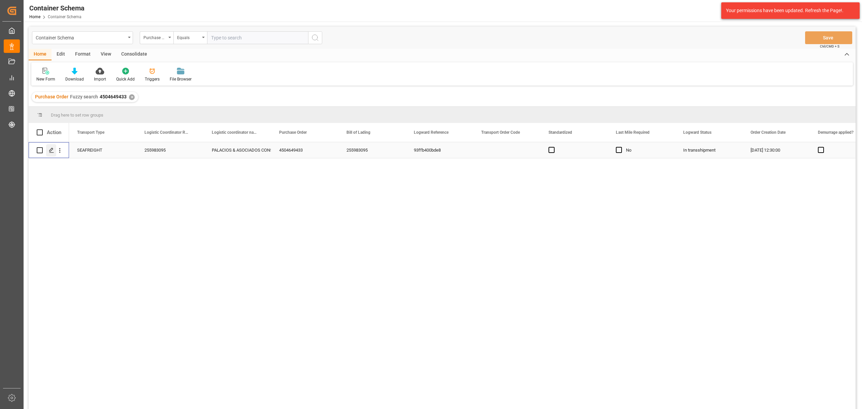
click at [49, 149] on icon "Press SPACE to select this row." at bounding box center [51, 149] width 5 height 5
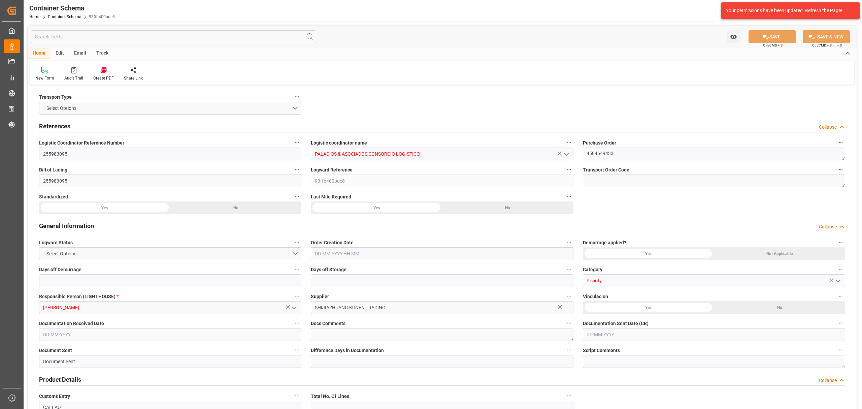
type input "0"
type input "1"
type input "20"
type input "13500"
type input "14000"
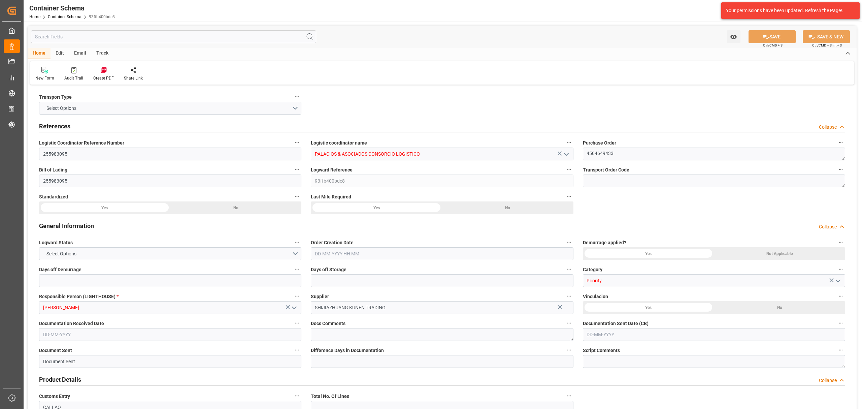
type input "Maersk"
type input "Maersk Line AS"
type input "CNTXG"
type input "CNXGA"
type input "PECLL"
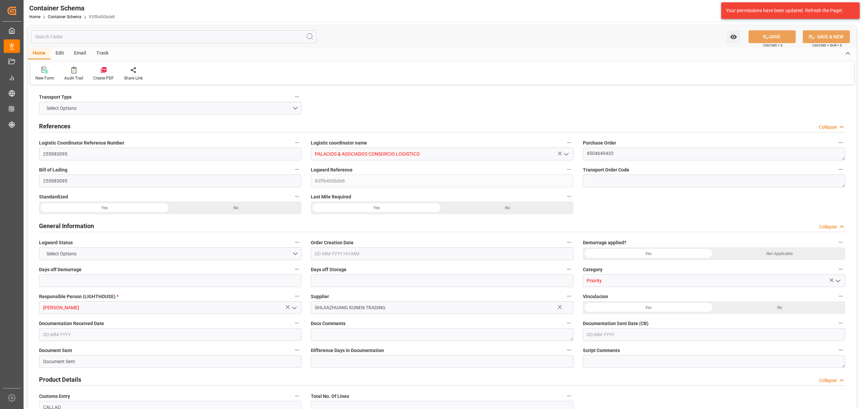
type input "PECLL"
type input "9623661"
type input "[DATE] 12:30"
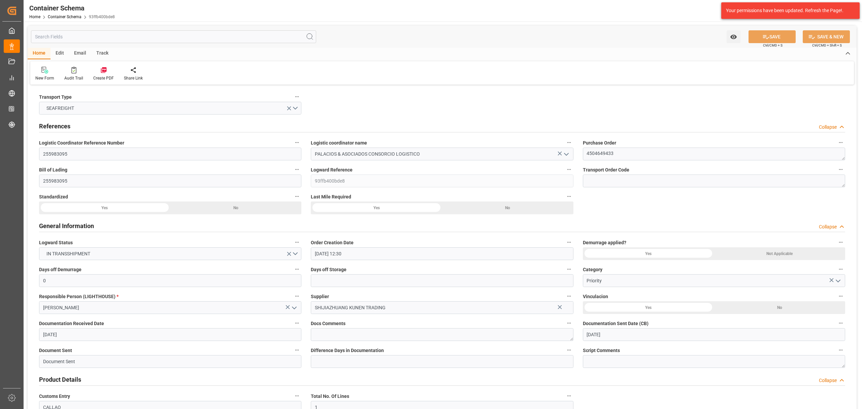
type input "[DATE]"
type input "[DATE] 08:00"
type input "[DATE] 23:45"
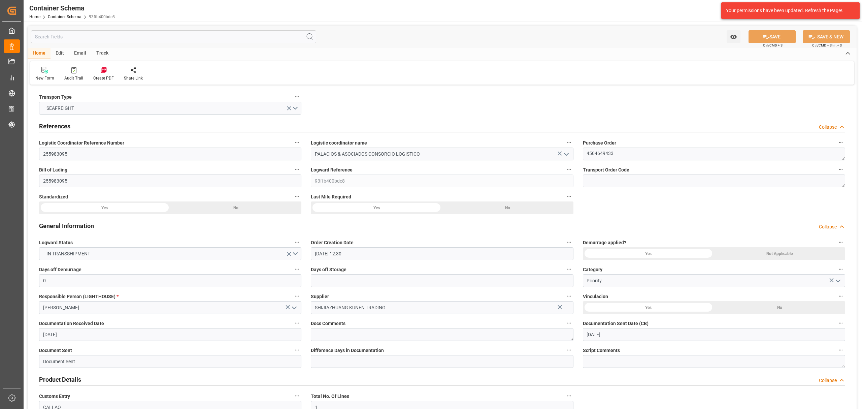
type input "[DATE] 23:54"
type input "[DATE] 23:00"
click at [84, 51] on div "Email" at bounding box center [80, 53] width 22 height 11
click at [43, 71] on icon at bounding box center [45, 71] width 9 height 5
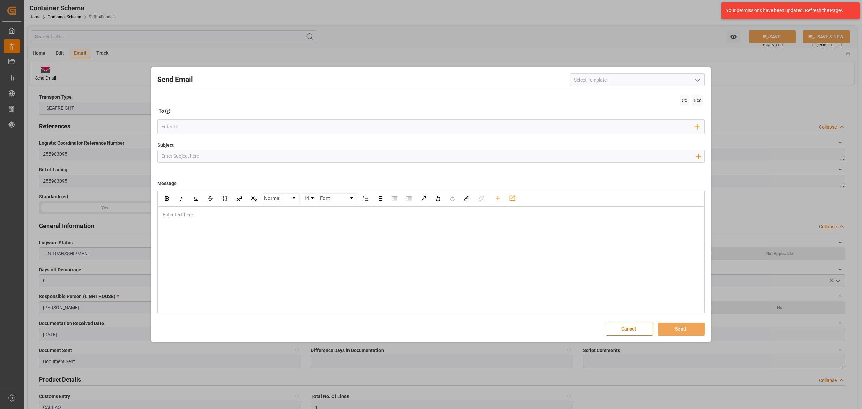
click at [265, 161] on input "Subject" at bounding box center [428, 156] width 541 height 12
click at [199, 150] on input "Subject" at bounding box center [428, 156] width 541 height 12
paste input "PE || ZARPE | PO 4504649433 | Contenedor MSKU7541960 | TEXTIL | Prioridad | FCL"
click at [354, 154] on input "PE || ZARPE | PO 4504649433 | Contenedor MSKU7541960 | TEXTIL | Prioridad | FCL" at bounding box center [428, 156] width 541 height 12
click at [367, 158] on input "PE || ZARPE | PO 4504649433 | Contenedor MSKU7541960 | TEXTIL | Prioridad | FCL" at bounding box center [428, 156] width 541 height 12
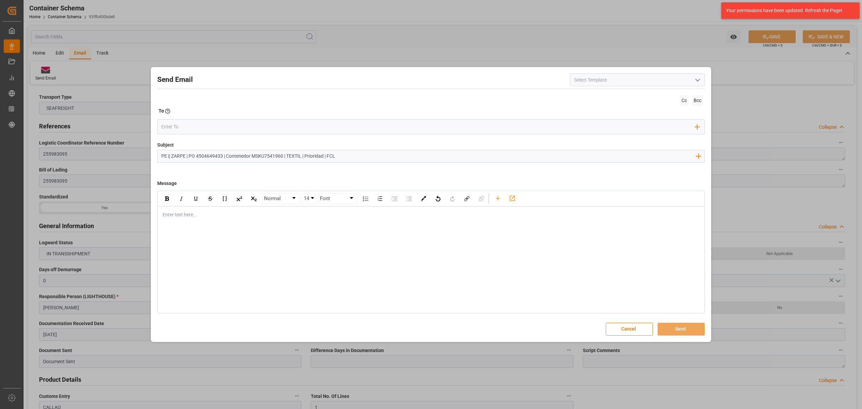
click at [302, 155] on input "PE || ZARPE | PO 4504649433 | Contenedor MSKU7541960 | TEXTIL | Prioridad | FCL" at bounding box center [428, 156] width 541 height 12
click at [357, 156] on input "PE || ZARPE | PO 4504649433 | Contenedor MSKU7541960 | TEXTIL | Prioridad | FCL" at bounding box center [428, 156] width 541 height 12
paste input "|"
click at [338, 158] on input "PE || ZARPE | PO 4504649433 | Contenedor MSKU7541960 | TEXTIL | Prioridad | FCL…" at bounding box center [428, 156] width 541 height 12
click at [347, 156] on input "PE || ZARPE | PO 4504649433 | Contenedor MSKU7541960 | TEXTIL | Prioridad | FCL…" at bounding box center [428, 156] width 541 height 12
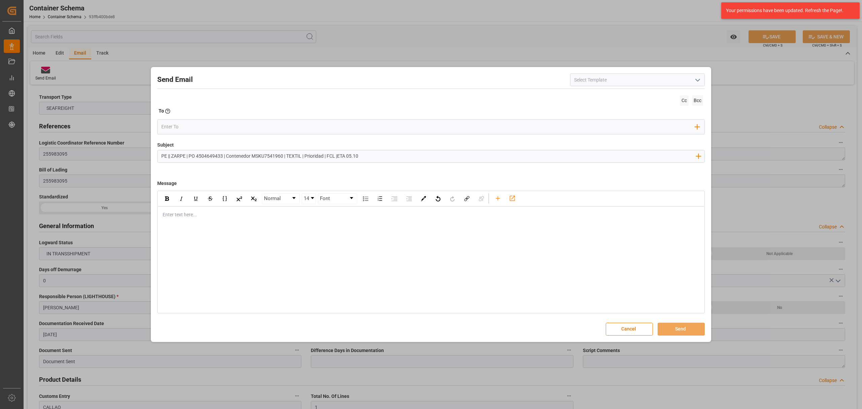
click at [338, 156] on input "PE || ZARPE | PO 4504649433 | Contenedor MSKU7541960 | TEXTIL | Prioridad | FCL…" at bounding box center [428, 156] width 541 height 12
type input "PE || ZARPE | PO 4504649433 | Contenedor MSKU7541960 | TEXTIL | Prioridad | FCL…"
click at [226, 220] on div "Enter text here..." at bounding box center [431, 214] width 546 height 16
click at [227, 225] on div "Normal 14 Font Enter text here..." at bounding box center [430, 252] width 547 height 123
click at [226, 215] on div "rdw-editor" at bounding box center [431, 214] width 536 height 7
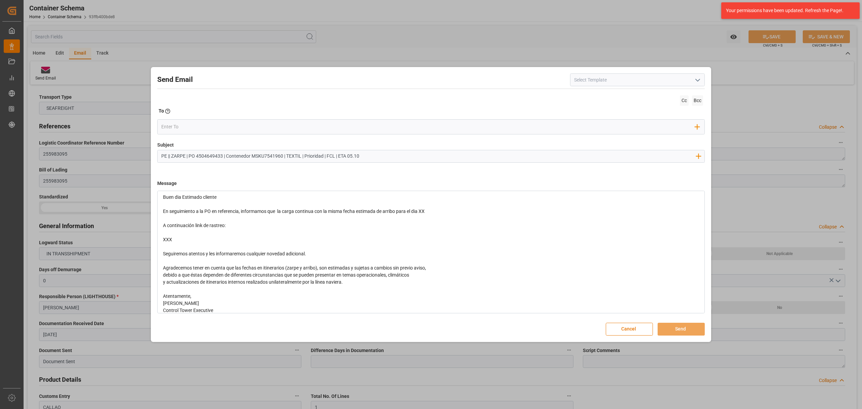
scroll to position [31, 0]
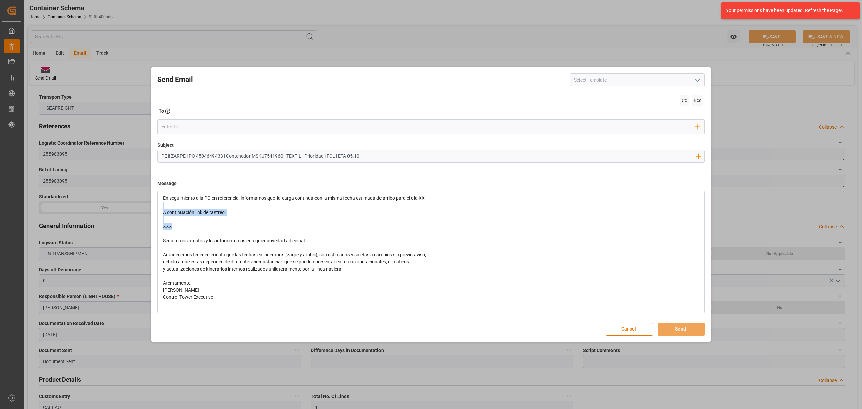
drag, startPoint x: 181, startPoint y: 228, endPoint x: 152, endPoint y: 203, distance: 37.9
click at [153, 203] on div "Send Email Cc Bcc To Enter the TO Email address Add Field to To Subject PE || Z…" at bounding box center [431, 204] width 557 height 271
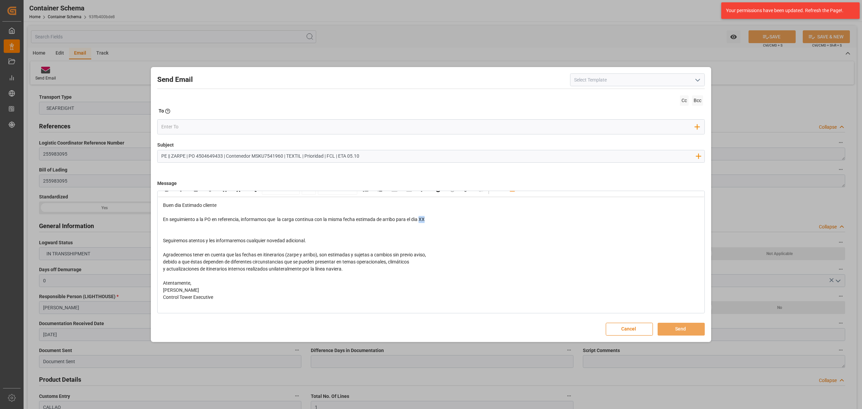
drag, startPoint x: 431, startPoint y: 220, endPoint x: 422, endPoint y: 220, distance: 9.8
click at [422, 220] on div "En seguimiento a la PO en referencia, informamos que la carga continua con la m…" at bounding box center [431, 219] width 536 height 7
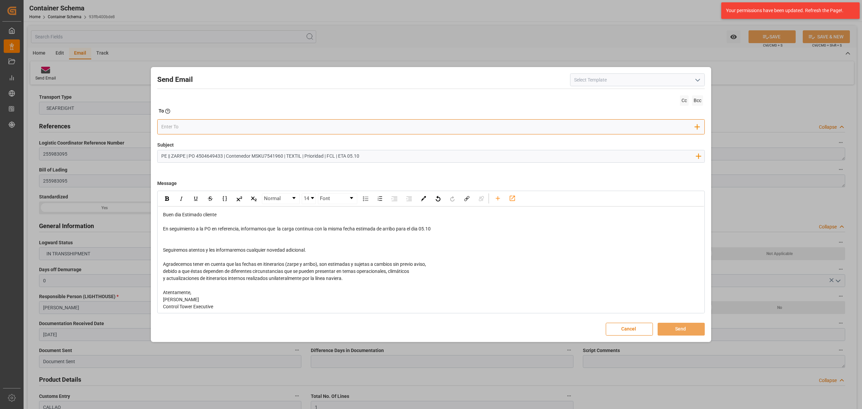
click at [185, 123] on input "email" at bounding box center [428, 127] width 534 height 10
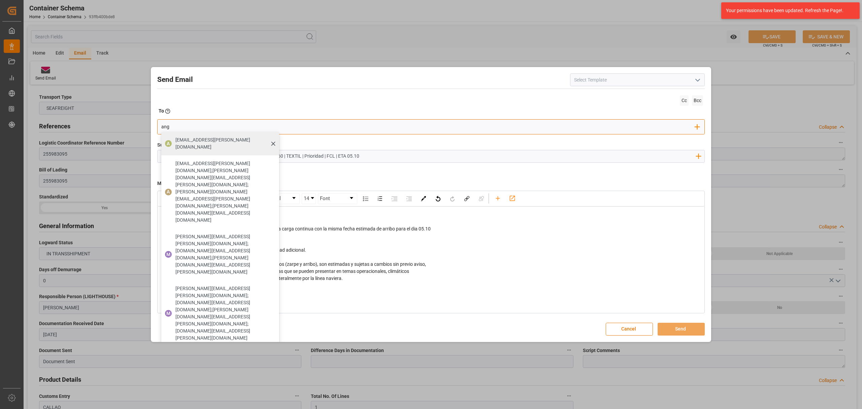
type input "ang"
click at [183, 139] on span "[EMAIL_ADDRESS][PERSON_NAME][DOMAIN_NAME]" at bounding box center [224, 143] width 99 height 14
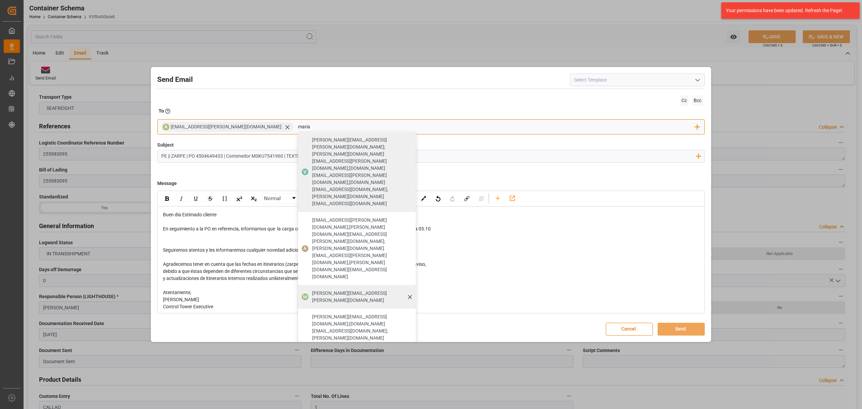
type input "maria"
click at [312, 290] on span "[PERSON_NAME][EMAIL_ADDRESS][PERSON_NAME][DOMAIN_NAME]" at bounding box center [361, 297] width 99 height 14
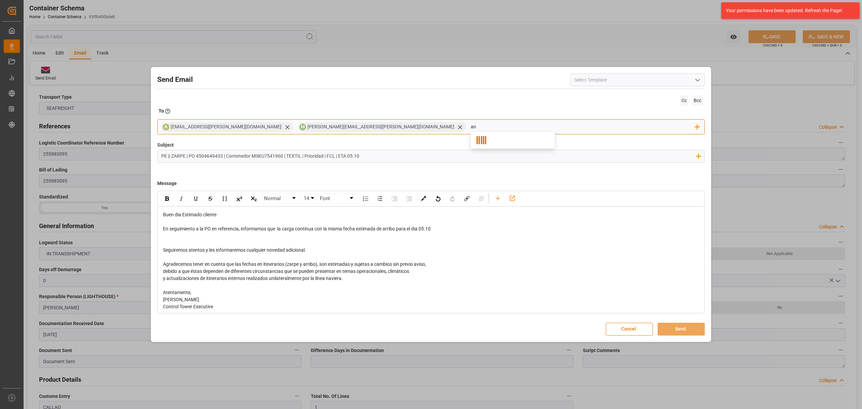
type input "a"
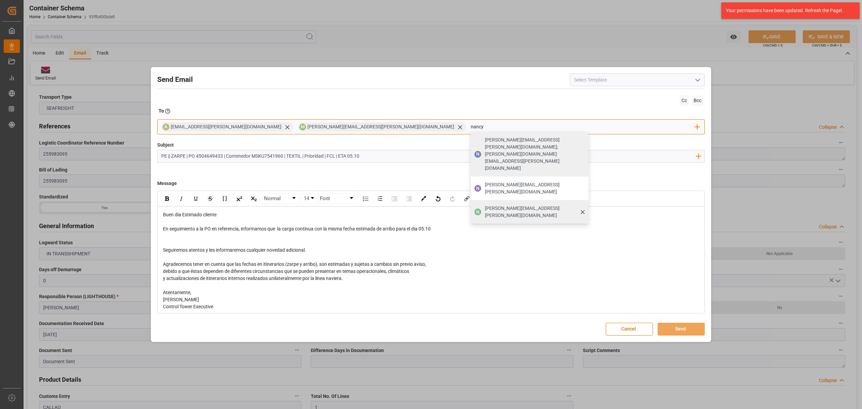
type input "nancy"
click at [485, 205] on span "[PERSON_NAME][EMAIL_ADDRESS][PERSON_NAME][DOMAIN_NAME]" at bounding box center [534, 212] width 99 height 14
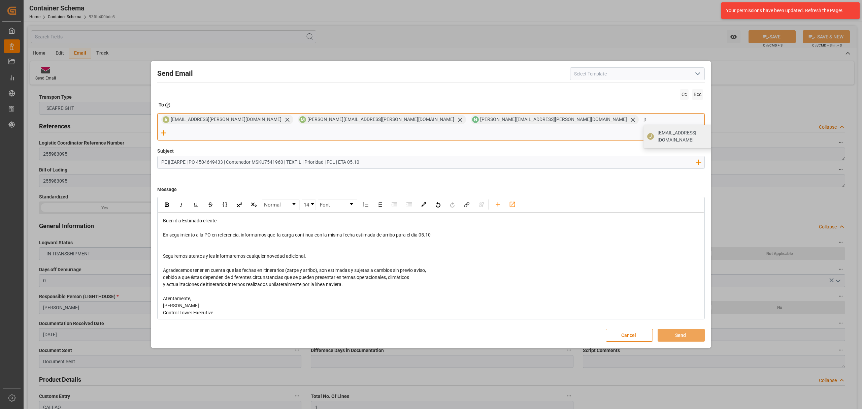
type input "jt"
click at [658, 141] on span "[EMAIL_ADDRESS][DOMAIN_NAME]" at bounding box center [690, 136] width 65 height 14
drag, startPoint x: 433, startPoint y: 227, endPoint x: 422, endPoint y: 229, distance: 11.1
click at [422, 232] on span "En seguimiento a la PO en referencia, informamos que la carga continua con la m…" at bounding box center [297, 234] width 268 height 5
click at [166, 202] on img "rdw-inline-control" at bounding box center [167, 204] width 4 height 4
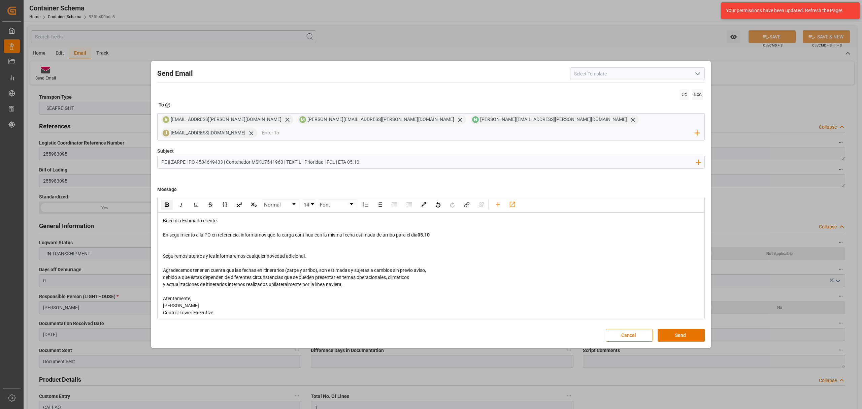
click at [541, 274] on div "debido a que éstas dependen de diferentes circunstancias que se pueden presenta…" at bounding box center [431, 277] width 536 height 7
drag, startPoint x: 186, startPoint y: 156, endPoint x: 172, endPoint y: 155, distance: 14.2
click at [172, 156] on input "PE || ZARPE | PO 4504649433 | Contenedor MSKU7541960 | TEXTIL | Prioridad | FCL…" at bounding box center [428, 162] width 541 height 12
type input "PE || LOGWARD STATUS | PO 4504649433 | Contenedor MSKU7541960 | TEXTIL | Priori…"
click at [678, 331] on button "Send" at bounding box center [681, 335] width 47 height 13
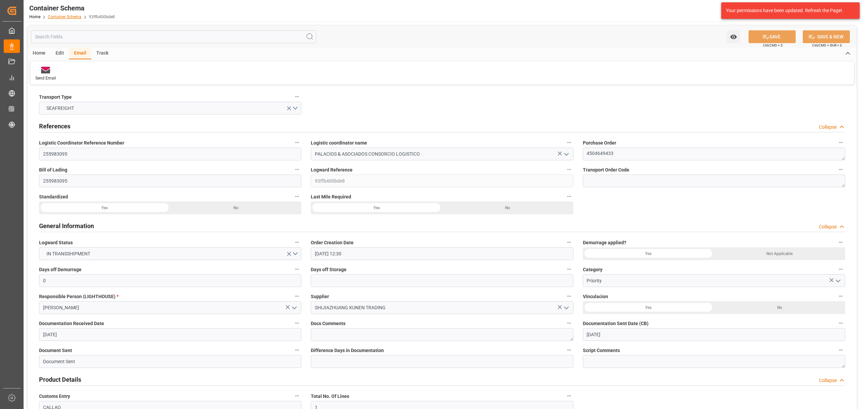
click at [78, 15] on link "Container Schema" at bounding box center [65, 16] width 34 height 5
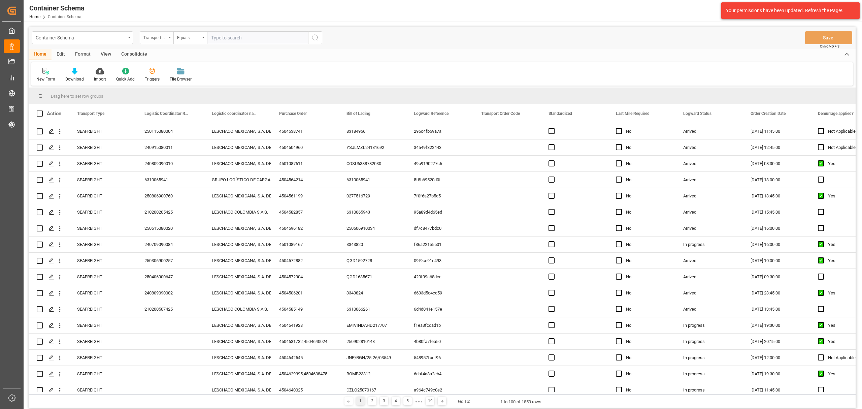
click at [168, 34] on div "Transport Type" at bounding box center [157, 37] width 34 height 13
click at [174, 112] on div "Purchase Order" at bounding box center [190, 111] width 100 height 14
click at [178, 33] on div "Equals" at bounding box center [188, 37] width 23 height 8
click at [222, 85] on div "Fuzzy search" at bounding box center [224, 83] width 100 height 14
click at [232, 37] on input "text" at bounding box center [257, 37] width 101 height 13
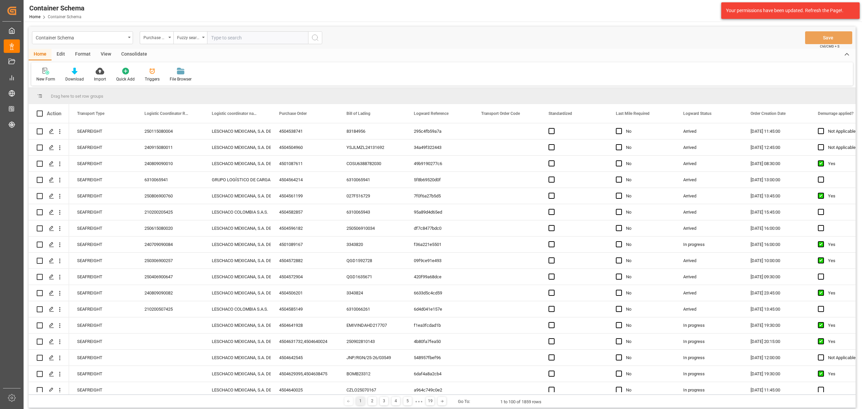
paste input "MSNU3232524"
type input "MSNU3232524"
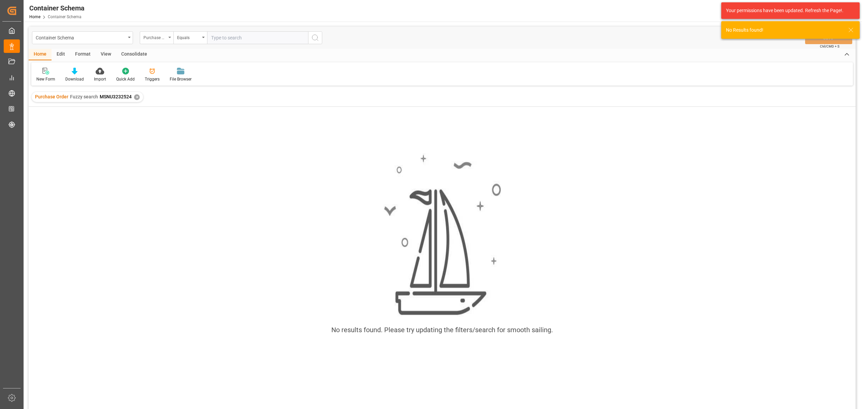
click at [166, 38] on div "Purchase Order" at bounding box center [154, 37] width 23 height 8
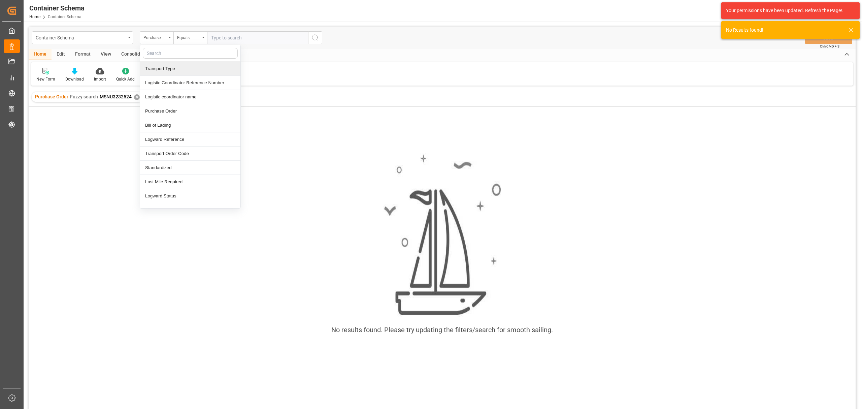
click at [162, 42] on div "Purchase Order" at bounding box center [157, 37] width 34 height 13
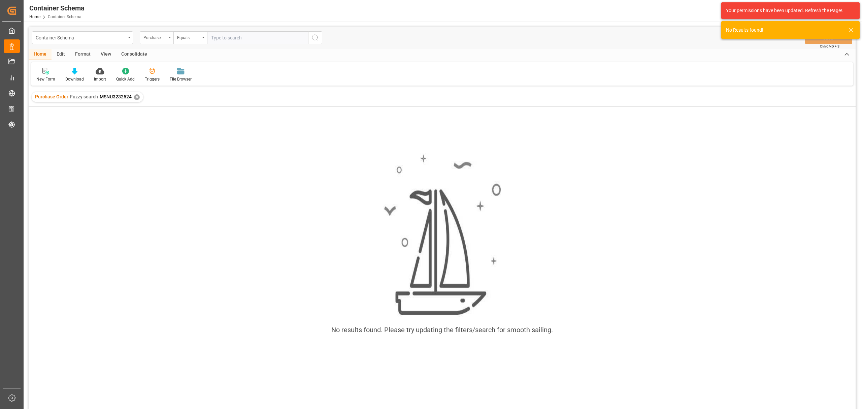
click at [160, 36] on div "Purchase Order" at bounding box center [154, 37] width 23 height 8
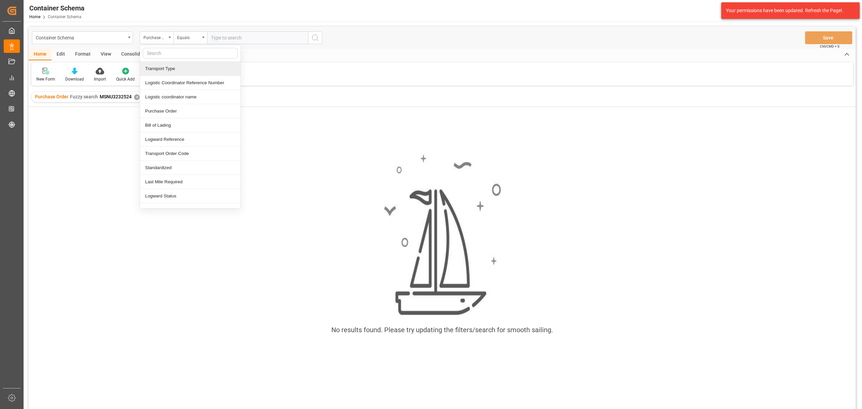
click at [163, 53] on input "text" at bounding box center [190, 53] width 95 height 11
type input "CONTA"
click at [178, 84] on div "Container Number" at bounding box center [190, 83] width 100 height 14
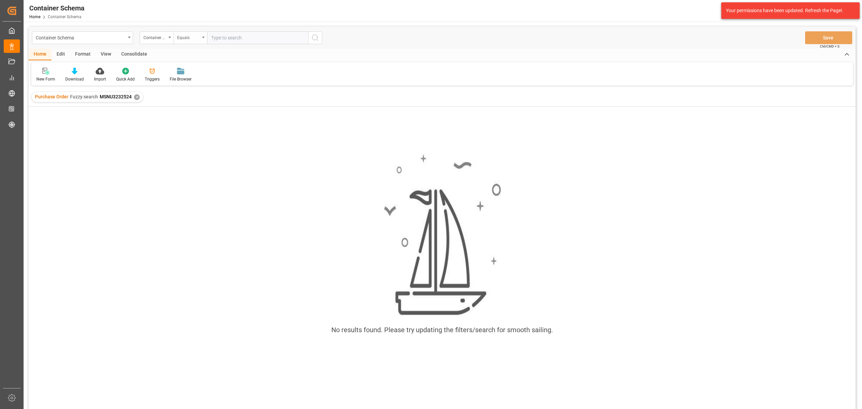
click at [196, 38] on div "Equals" at bounding box center [188, 37] width 23 height 8
click at [197, 81] on div "Fuzzy search" at bounding box center [224, 83] width 100 height 14
click at [218, 39] on input "text" at bounding box center [257, 37] width 101 height 13
paste input "MSNU3232524"
type input "MSNU3232524"
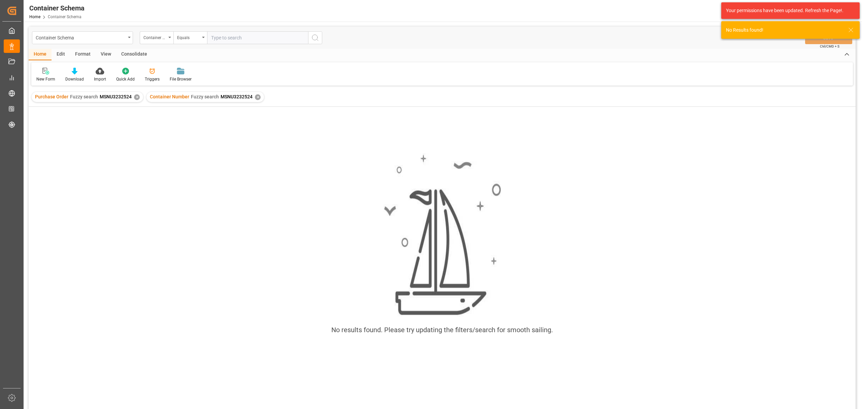
click at [138, 97] on div "✕" at bounding box center [137, 97] width 6 height 6
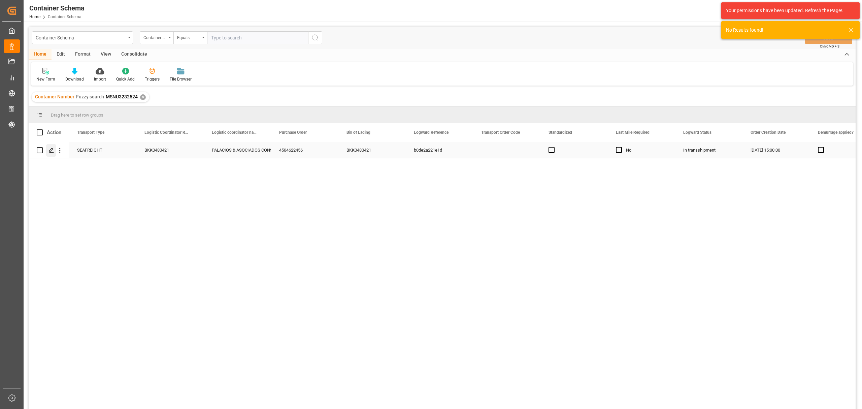
click at [48, 149] on div "Press SPACE to select this row." at bounding box center [51, 150] width 10 height 12
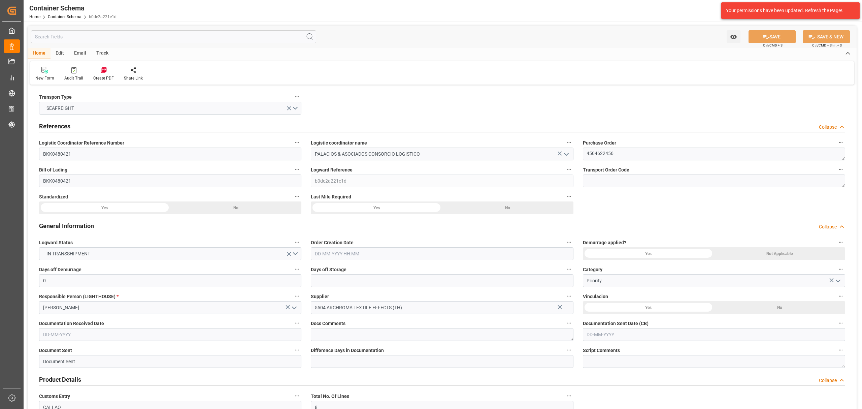
type input "0"
type input "8"
type input "247"
type input "6175"
type input "6594.9"
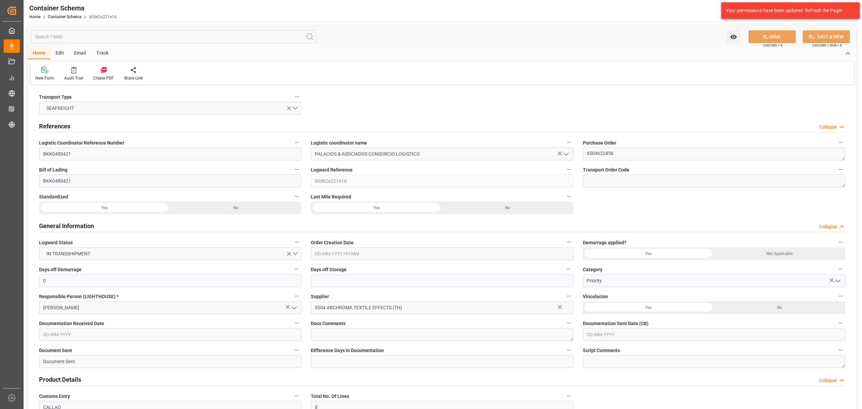
type input "MSC"
type input "Mediterranean Shipping Company"
type input "THLCH"
type input "PECLL"
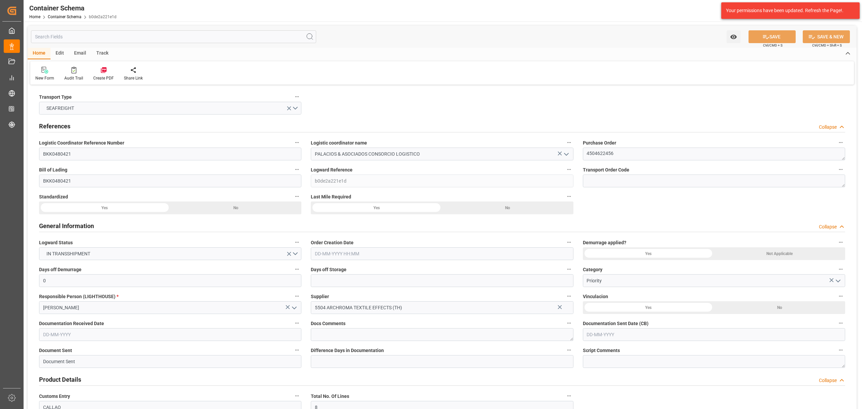
type input "9253014"
type input "[DATE] 15:00"
type input "[DATE]"
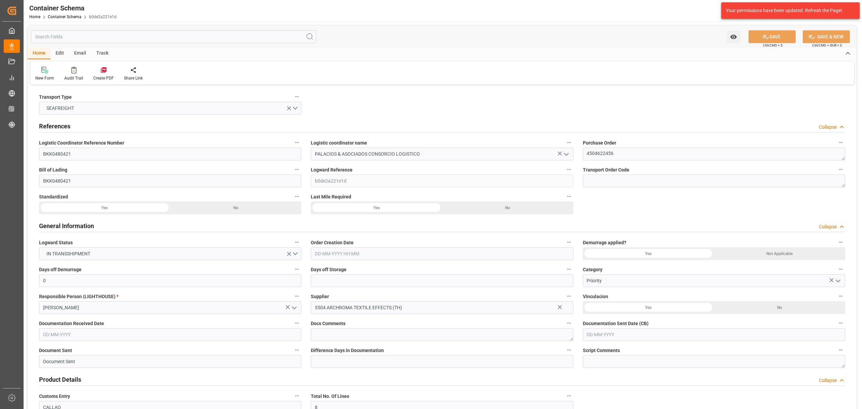
type input "[DATE]"
type input "[DATE] 00:00"
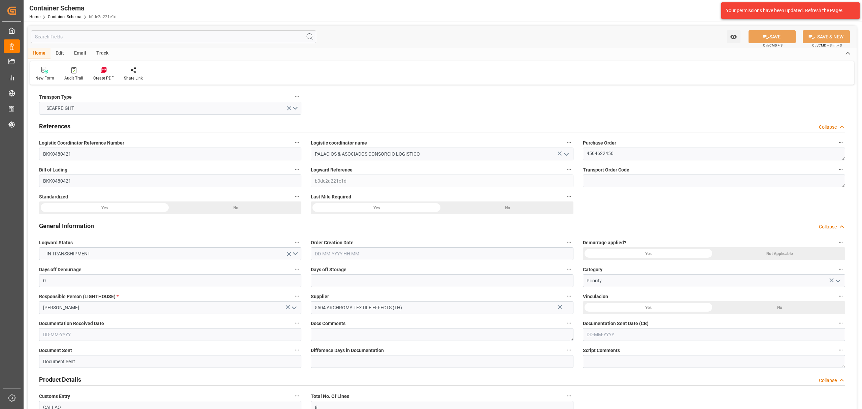
type input "[DATE] 00:00"
click at [81, 53] on div "Email" at bounding box center [80, 53] width 22 height 11
click at [44, 72] on icon at bounding box center [45, 71] width 9 height 5
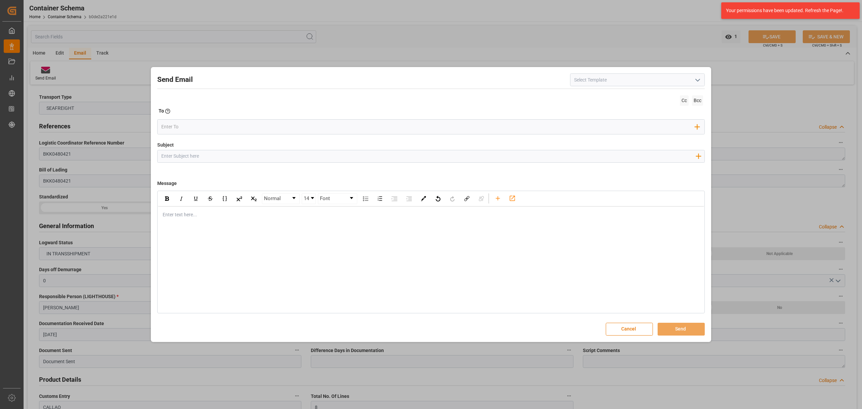
click at [230, 154] on input "Subject" at bounding box center [428, 156] width 541 height 12
click at [236, 152] on input "Subject" at bounding box center [428, 156] width 541 height 12
paste input "PO 4504622456 10,20,30,40,50,60,70,80 // LOGWARD STATUS//TE//ARCHROMA TEXTILES …"
drag, startPoint x: 291, startPoint y: 157, endPoint x: 251, endPoint y: 155, distance: 40.4
click at [251, 155] on input "PO 4504622456 10,20,30,40,50,60,70,80 // LOGWARD STATUS//TE//ARCHROMA TEXTILES …" at bounding box center [428, 156] width 541 height 12
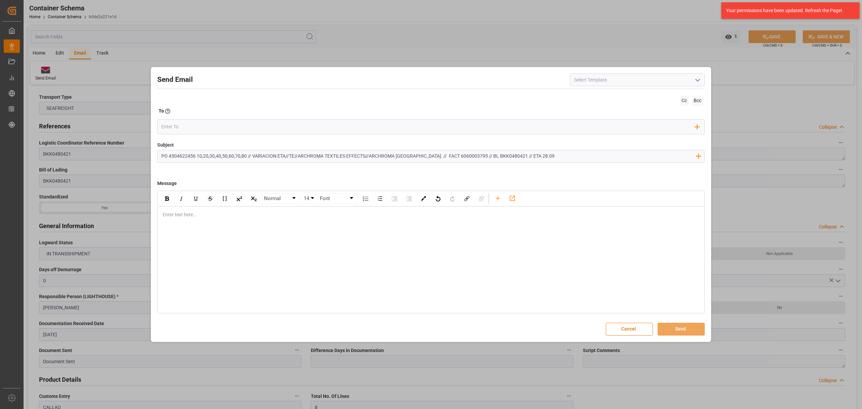
click at [524, 154] on input "PO 4504622456 10,20,30,40,50,60,70,80 // VARIACION ETA//TE//ARCHROMA TEXTILES E…" at bounding box center [428, 156] width 541 height 12
click at [181, 213] on div "rdw-editor" at bounding box center [431, 214] width 536 height 7
click at [180, 213] on div "rdw-editor" at bounding box center [431, 214] width 536 height 7
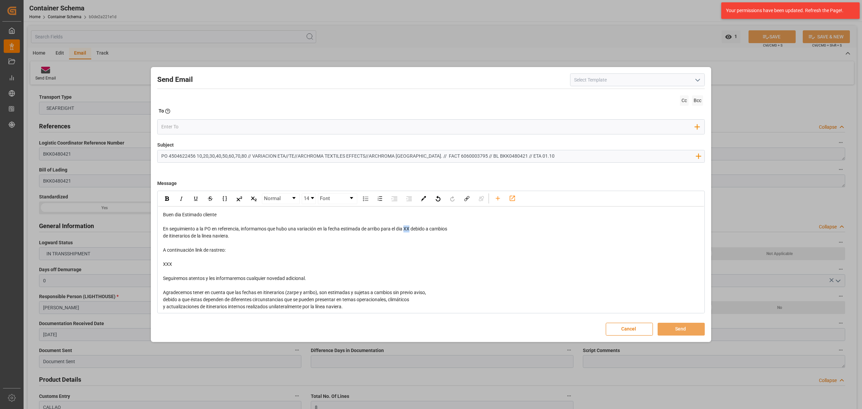
drag, startPoint x: 411, startPoint y: 229, endPoint x: 407, endPoint y: 230, distance: 4.4
click at [407, 230] on span "En seguimiento a la PO en referencia, informamos que hubo una variación en la f…" at bounding box center [305, 228] width 284 height 5
drag, startPoint x: 438, startPoint y: 229, endPoint x: 440, endPoint y: 232, distance: 3.6
click at [440, 232] on div "Buen dia Estimado cliente En seguimiento a la PO en referencia, informamos que …" at bounding box center [431, 278] width 536 height 134
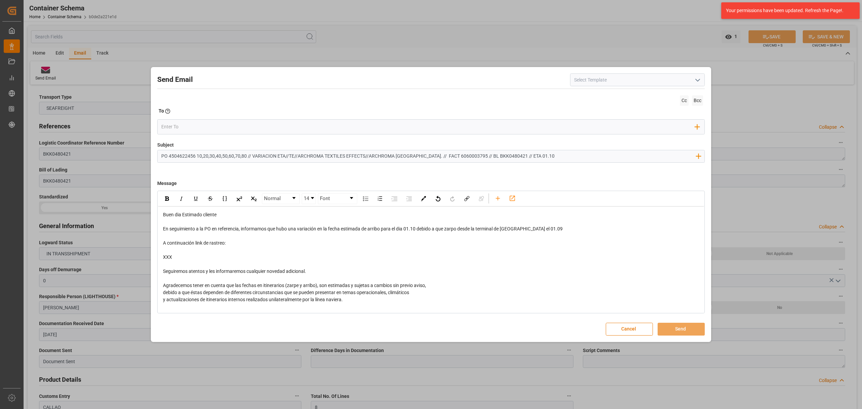
click at [459, 231] on span "En seguimiento a la PO en referencia, informamos que hubo una variación en la f…" at bounding box center [363, 228] width 400 height 5
drag, startPoint x: 197, startPoint y: 250, endPoint x: 163, endPoint y: 240, distance: 35.1
click at [163, 240] on div "Buen dia Estimado cliente En seguimiento a la PO en referencia, informamos que …" at bounding box center [431, 274] width 536 height 127
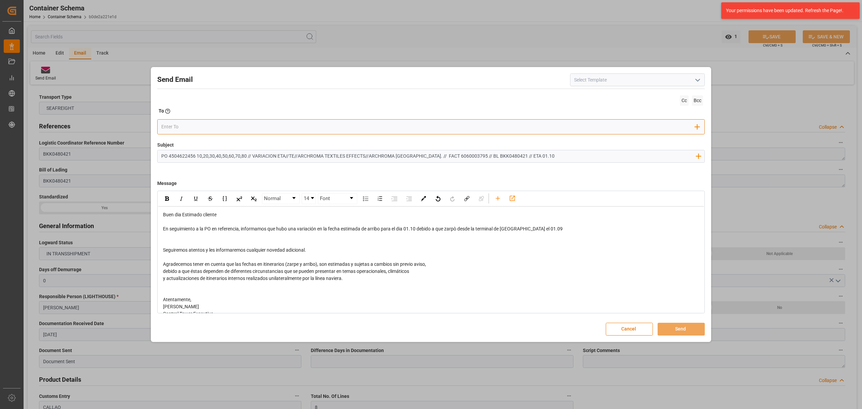
click at [205, 126] on input "email" at bounding box center [428, 127] width 534 height 10
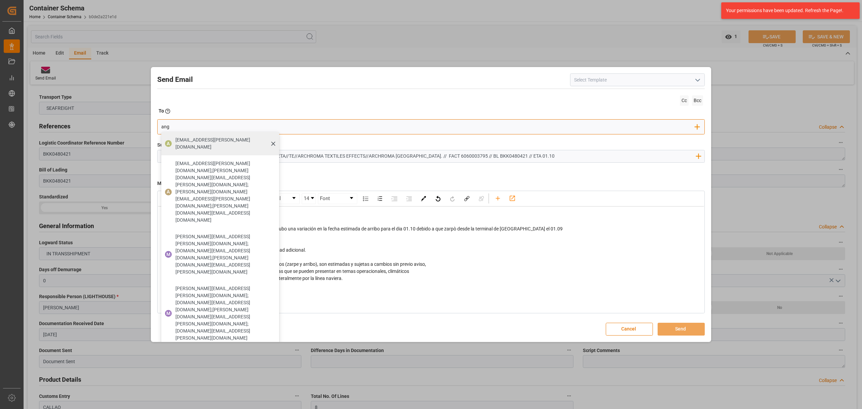
click at [199, 135] on div "[EMAIL_ADDRESS][PERSON_NAME][DOMAIN_NAME]" at bounding box center [225, 143] width 104 height 19
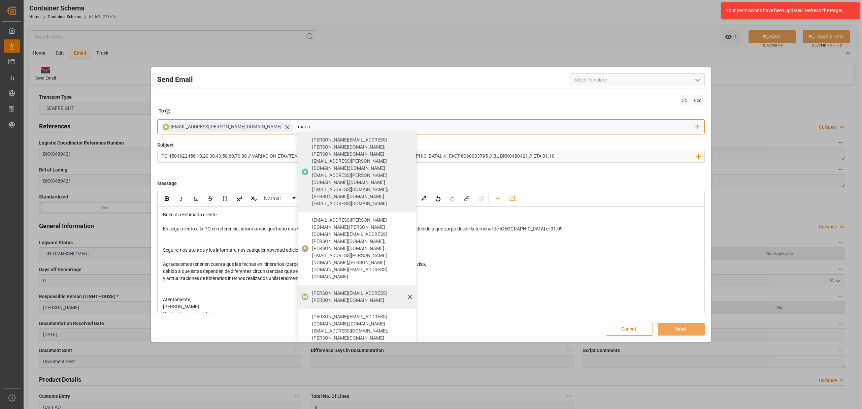
click at [310, 287] on div "[PERSON_NAME][EMAIL_ADDRESS][PERSON_NAME][DOMAIN_NAME]" at bounding box center [362, 296] width 104 height 19
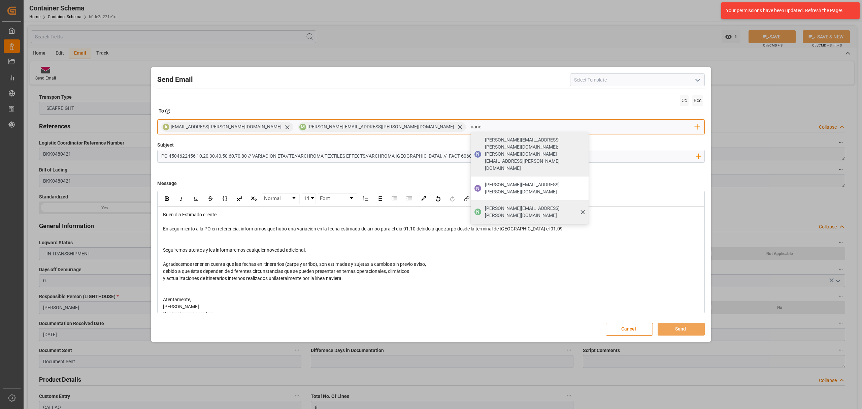
click at [483, 202] on div "[PERSON_NAME][EMAIL_ADDRESS][PERSON_NAME][DOMAIN_NAME]" at bounding box center [535, 211] width 104 height 19
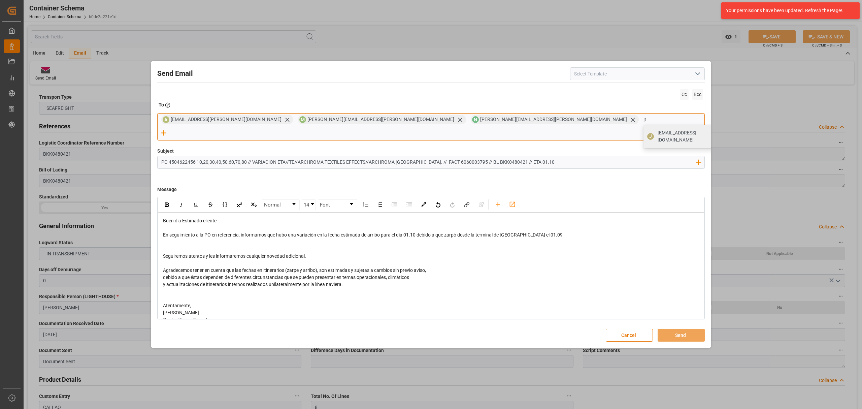
click at [658, 141] on span "[EMAIL_ADDRESS][DOMAIN_NAME]" at bounding box center [690, 136] width 65 height 14
drag, startPoint x: 418, startPoint y: 231, endPoint x: 406, endPoint y: 229, distance: 12.2
click at [406, 232] on span "En seguimiento a la PO en referencia, informamos que hubo una variación en la f…" at bounding box center [363, 234] width 400 height 5
click at [168, 202] on img "rdw-inline-control" at bounding box center [167, 204] width 4 height 4
click at [568, 274] on div "debido a que éstas dependen de diferentes circunstancias que se pueden presenta…" at bounding box center [431, 277] width 536 height 7
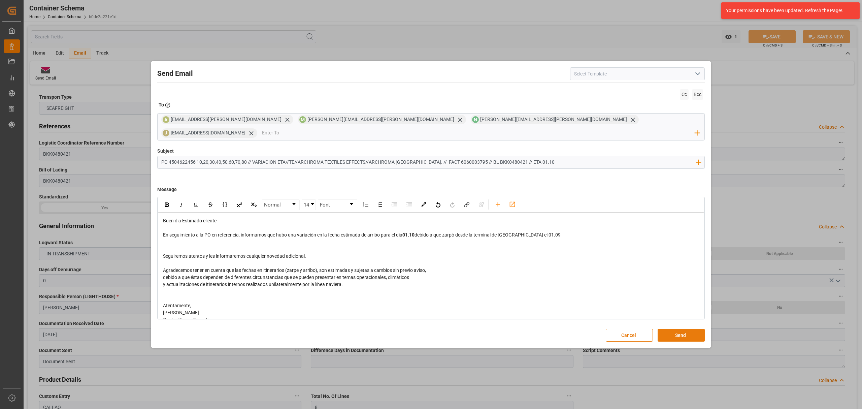
click at [685, 332] on button "Send" at bounding box center [681, 335] width 47 height 13
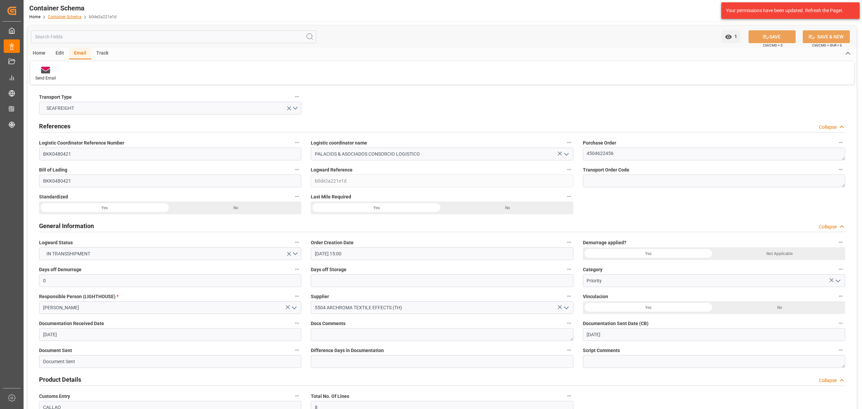
click at [57, 15] on link "Container Schema" at bounding box center [65, 16] width 34 height 5
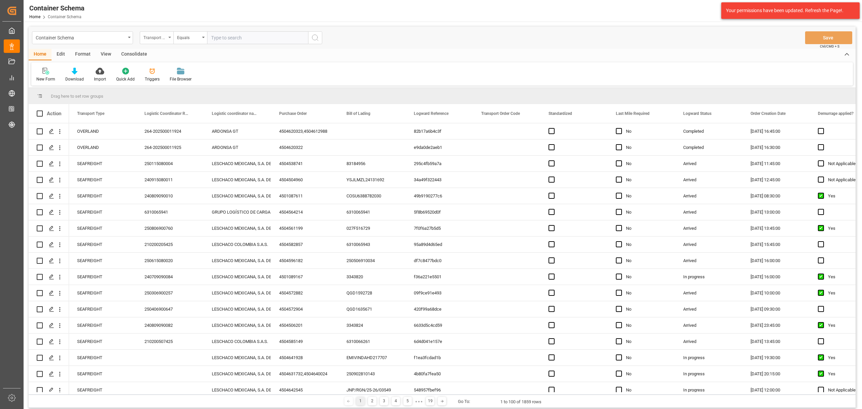
click at [159, 34] on div "Transport Type" at bounding box center [154, 37] width 23 height 8
click at [181, 115] on div "Purchase Order" at bounding box center [190, 111] width 100 height 14
click at [183, 33] on div "Equals" at bounding box center [188, 37] width 23 height 8
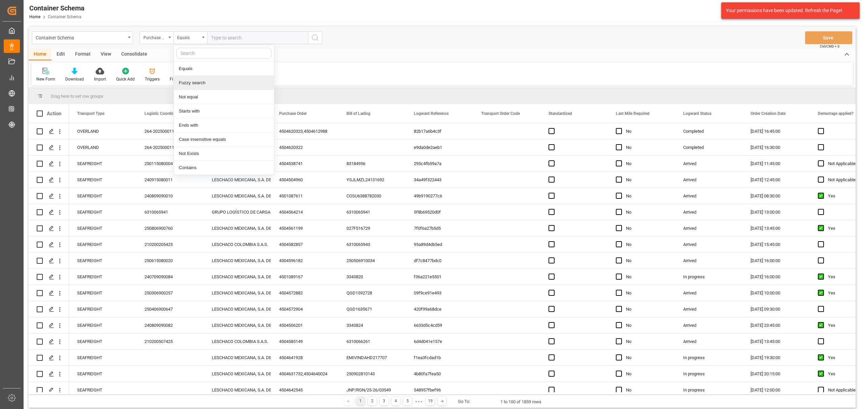
click at [187, 84] on div "Fuzzy search" at bounding box center [224, 83] width 100 height 14
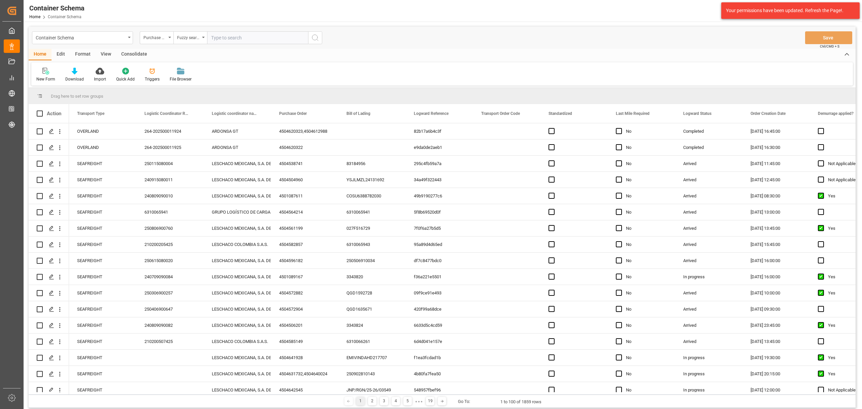
click at [223, 37] on input "text" at bounding box center [257, 37] width 101 height 13
paste input "4504645854"
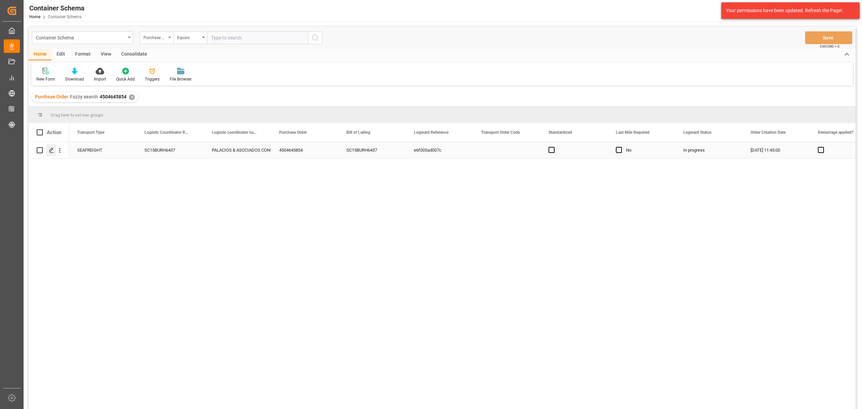
click at [52, 147] on icon "Press SPACE to select this row." at bounding box center [51, 149] width 5 height 5
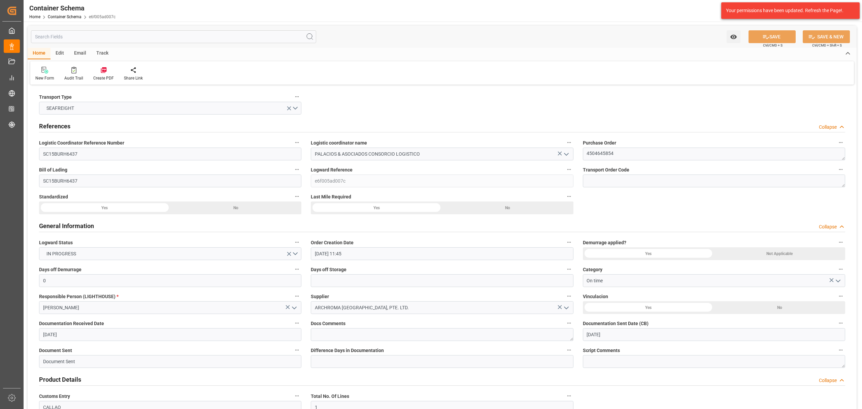
click at [102, 54] on div "Track" at bounding box center [102, 53] width 22 height 11
click at [45, 80] on div "Tracking" at bounding box center [43, 78] width 16 height 6
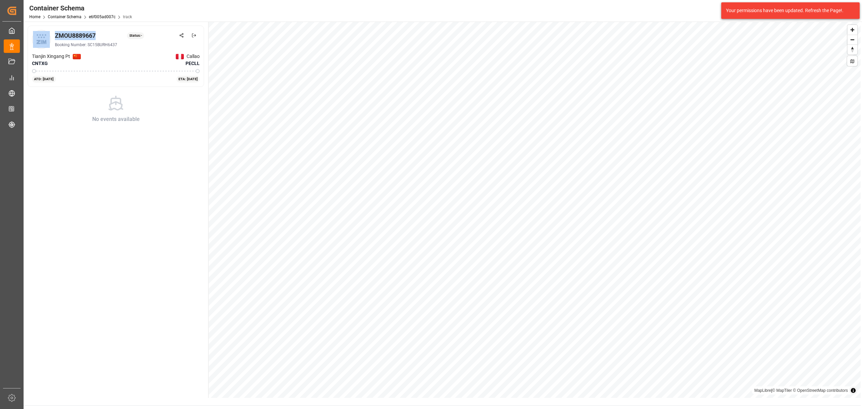
drag, startPoint x: 101, startPoint y: 35, endPoint x: 39, endPoint y: 35, distance: 61.6
click at [39, 35] on div "ZMOU8889667 Status: - Booking Number: SC15BURH6437" at bounding box center [116, 39] width 168 height 19
click at [100, 34] on div "ZMOU8889667 Status: -" at bounding box center [127, 35] width 145 height 9
drag, startPoint x: 100, startPoint y: 34, endPoint x: 56, endPoint y: 34, distance: 44.1
click at [56, 34] on div "ZMOU8889667 Status: -" at bounding box center [127, 35] width 145 height 9
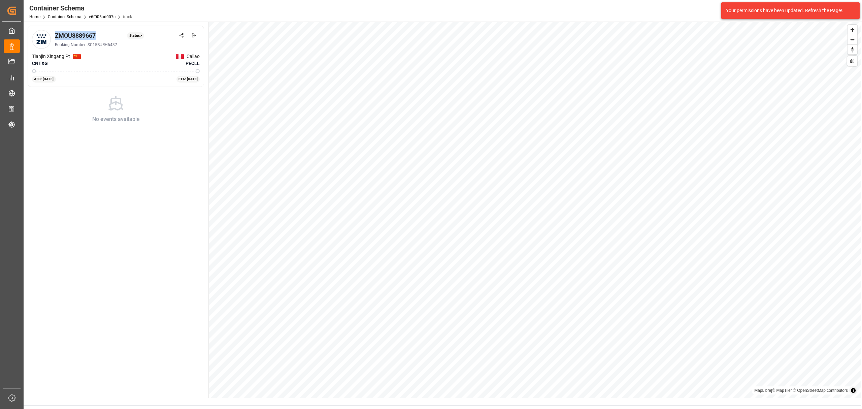
copy div "ZMOU8889667"
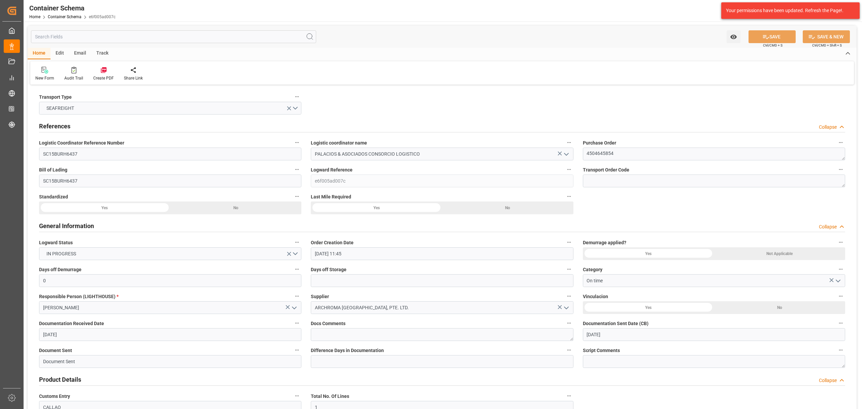
drag, startPoint x: 81, startPoint y: 53, endPoint x: 116, endPoint y: 44, distance: 36.1
click at [81, 53] on div "Email" at bounding box center [80, 53] width 22 height 11
click at [47, 70] on icon at bounding box center [45, 70] width 9 height 7
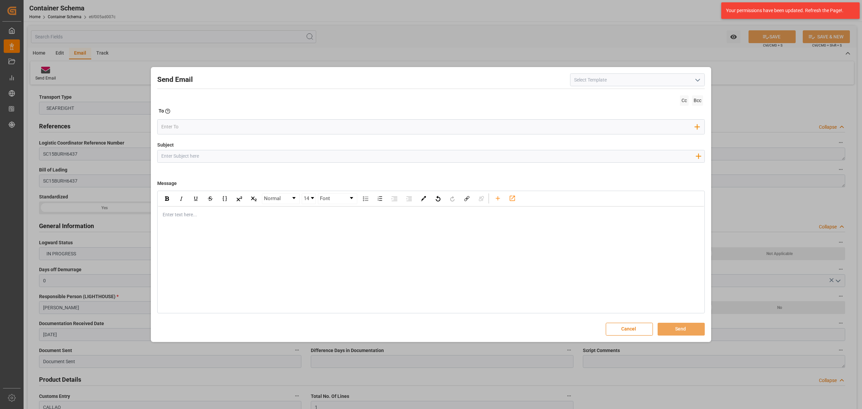
click at [247, 156] on input "Subject" at bounding box center [428, 156] width 541 height 12
paste input "PE || ZARPE | PO 4504645854 | Contenedor ZMOU8889667 | TEXTIL | LCL"
drag, startPoint x: 186, startPoint y: 154, endPoint x: 172, endPoint y: 154, distance: 14.5
click at [172, 154] on input "PE || ZARPE | PO 4504645854 | Contenedor ZMOU8889667 | TEXTIL | LCL" at bounding box center [428, 156] width 541 height 12
click at [357, 157] on input "PE || LOGWARD STATUS | PO 4504645854 | Contenedor ZMOU8889667 | TEXTIL | LCL" at bounding box center [428, 156] width 541 height 12
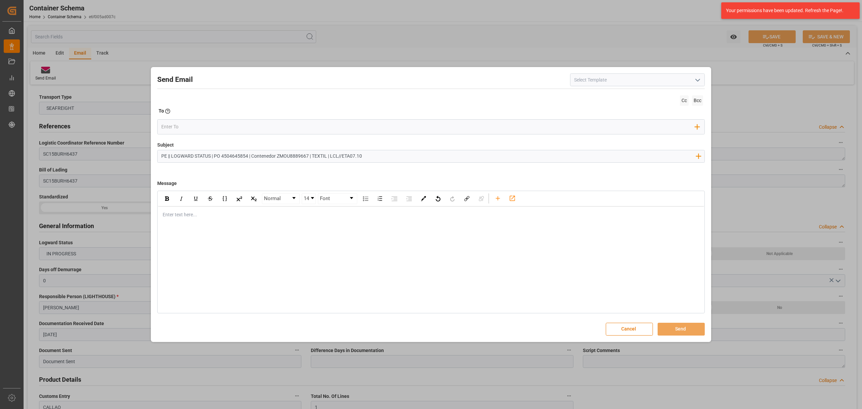
click at [352, 155] on input "PE || LOGWARD STATUS | PO 4504645854 | Contenedor ZMOU8889667 | TEXTIL | LCL//E…" at bounding box center [428, 156] width 541 height 12
click at [235, 222] on div "Enter text here..." at bounding box center [431, 214] width 546 height 16
click at [244, 220] on div "Enter text here..." at bounding box center [431, 214] width 546 height 16
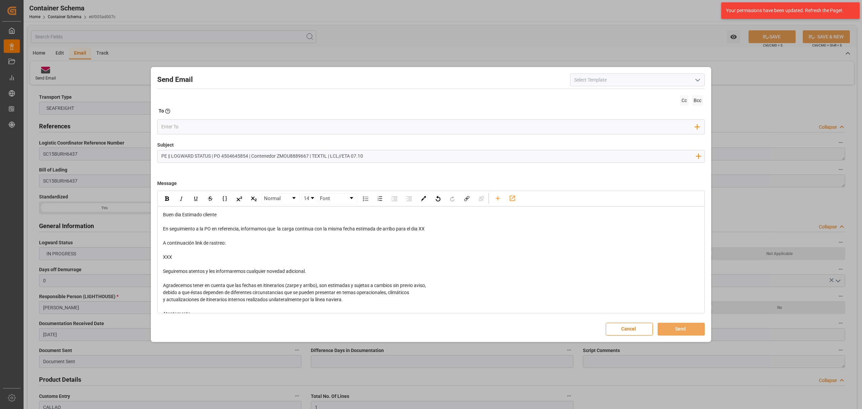
drag, startPoint x: 212, startPoint y: 155, endPoint x: 171, endPoint y: 154, distance: 40.4
click at [171, 154] on input "PE || LOGWARD STATUS | PO 4504645854 | Contenedor ZMOU8889667 | TEXTIL | LCL//E…" at bounding box center [428, 156] width 541 height 12
drag, startPoint x: 432, startPoint y: 230, endPoint x: 422, endPoint y: 230, distance: 10.8
click at [422, 230] on div "En seguimiento a la PO en referencia, informamos que la carga continua con la m…" at bounding box center [431, 228] width 536 height 7
drag, startPoint x: 174, startPoint y: 252, endPoint x: 154, endPoint y: 241, distance: 23.2
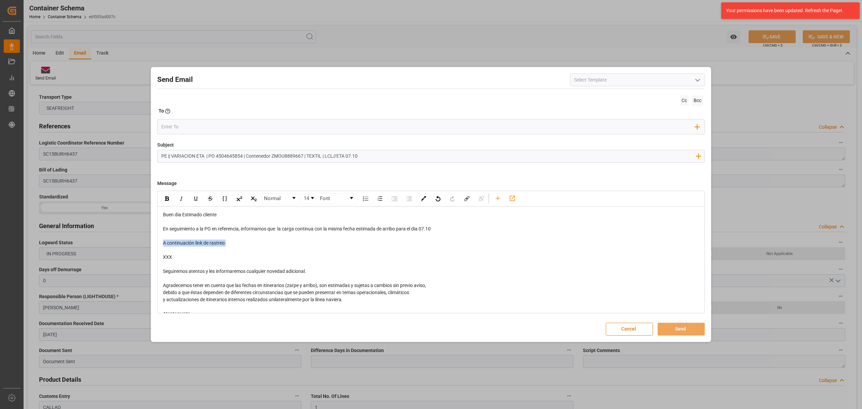
click at [154, 241] on div "Send Email Cc Bcc To Enter the TO Email address Add Field to To Subject PE || V…" at bounding box center [431, 204] width 557 height 271
drag, startPoint x: 171, startPoint y: 254, endPoint x: 158, endPoint y: 244, distance: 16.2
click at [158, 244] on div "Normal 14 Font Buen dia Estimado cliente En seguimiento a la PO en referencia, …" at bounding box center [430, 252] width 547 height 123
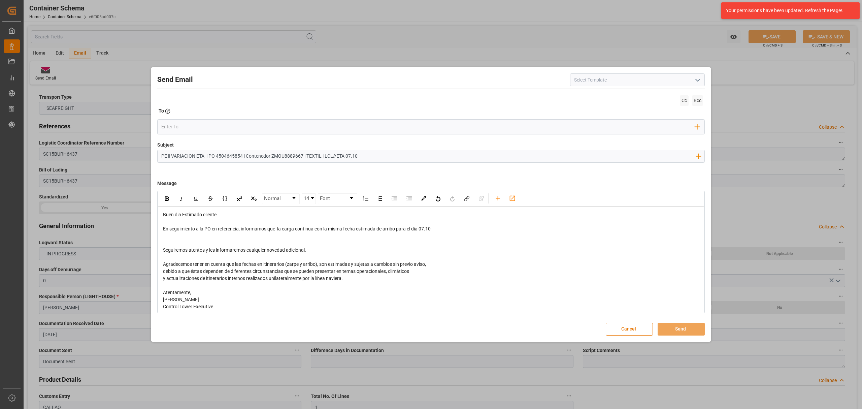
click at [443, 229] on div "En seguimiento a la PO en referencia, informamos que la carga continua con la m…" at bounding box center [431, 228] width 536 height 7
drag, startPoint x: 434, startPoint y: 228, endPoint x: 423, endPoint y: 230, distance: 11.0
click at [423, 230] on span "En seguimiento a la PO en referencia, informamos que la carga continua con la m…" at bounding box center [400, 228] width 475 height 5
click at [166, 198] on img "rdw-inline-control" at bounding box center [167, 198] width 4 height 4
click at [195, 122] on input "email" at bounding box center [428, 127] width 534 height 10
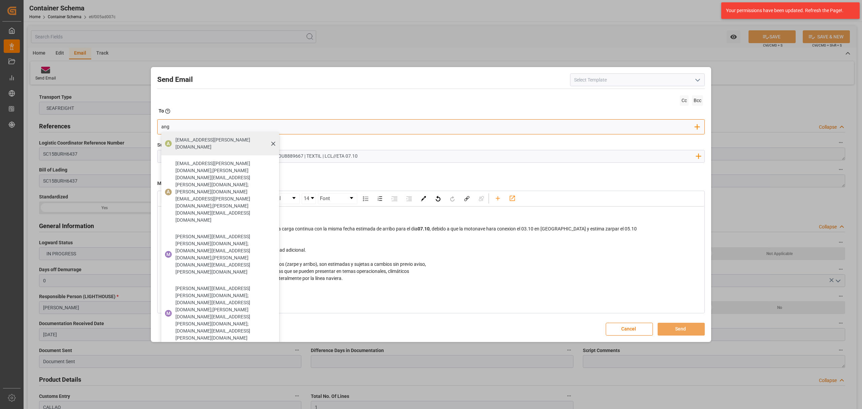
click at [185, 141] on span "[EMAIL_ADDRESS][PERSON_NAME][DOMAIN_NAME]" at bounding box center [224, 143] width 99 height 14
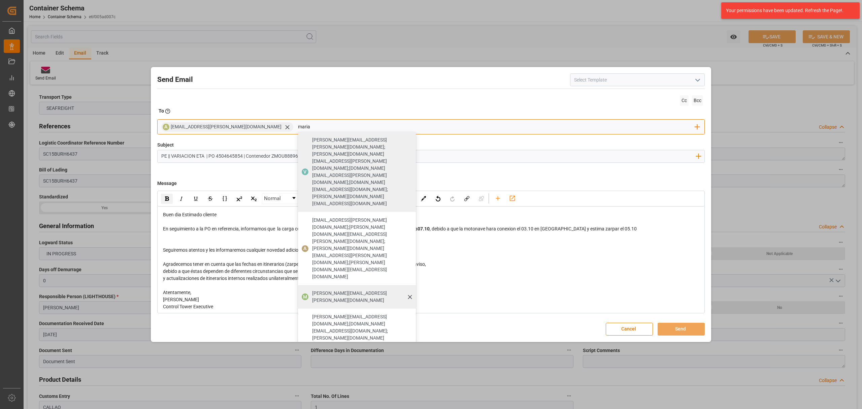
click at [312, 290] on span "[PERSON_NAME][EMAIL_ADDRESS][PERSON_NAME][DOMAIN_NAME]" at bounding box center [361, 297] width 99 height 14
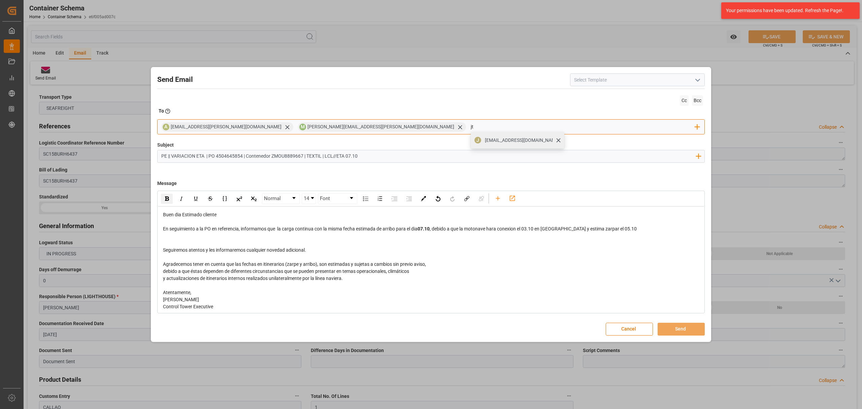
click at [485, 141] on span "[EMAIL_ADDRESS][DOMAIN_NAME]" at bounding box center [522, 140] width 75 height 7
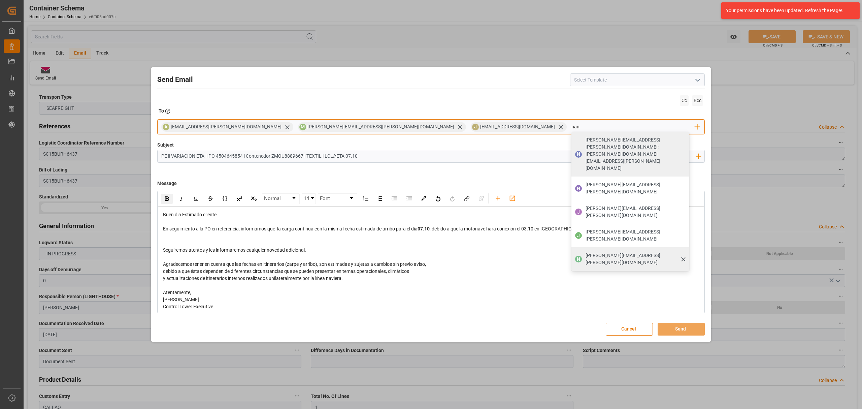
click at [583, 250] on div "[PERSON_NAME][EMAIL_ADDRESS][PERSON_NAME][DOMAIN_NAME]" at bounding box center [635, 259] width 104 height 19
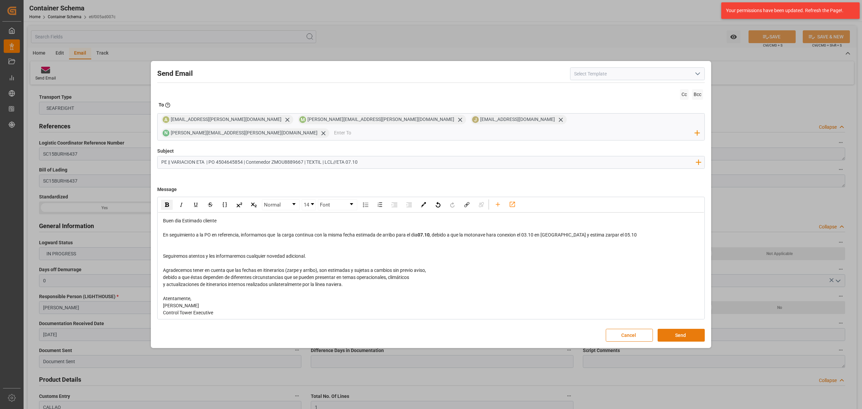
click at [691, 329] on button "Send" at bounding box center [681, 335] width 47 height 13
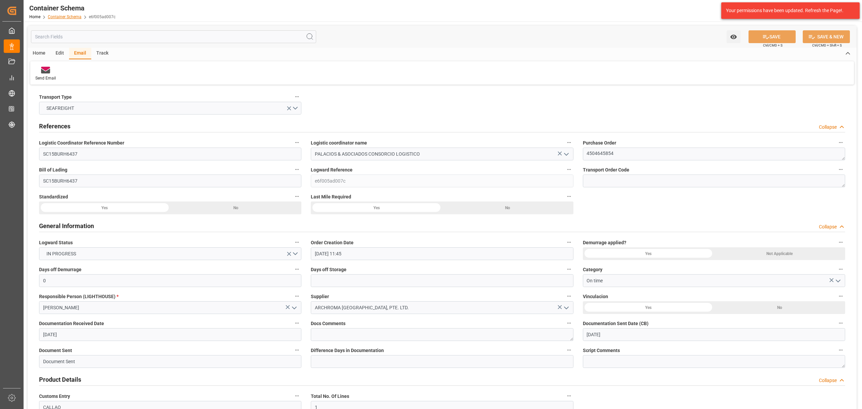
click at [70, 15] on link "Container Schema" at bounding box center [65, 16] width 34 height 5
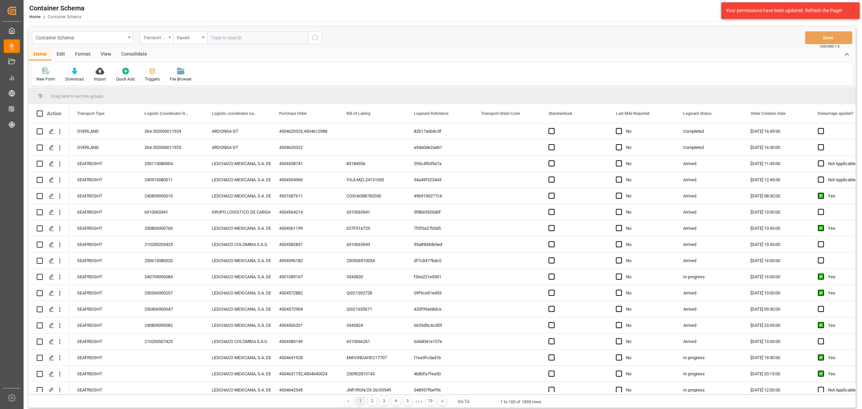
click at [154, 40] on div "Transport Type" at bounding box center [154, 37] width 23 height 8
click at [173, 115] on div "Purchase Order" at bounding box center [190, 111] width 100 height 14
click at [193, 42] on div "Equals" at bounding box center [190, 37] width 34 height 13
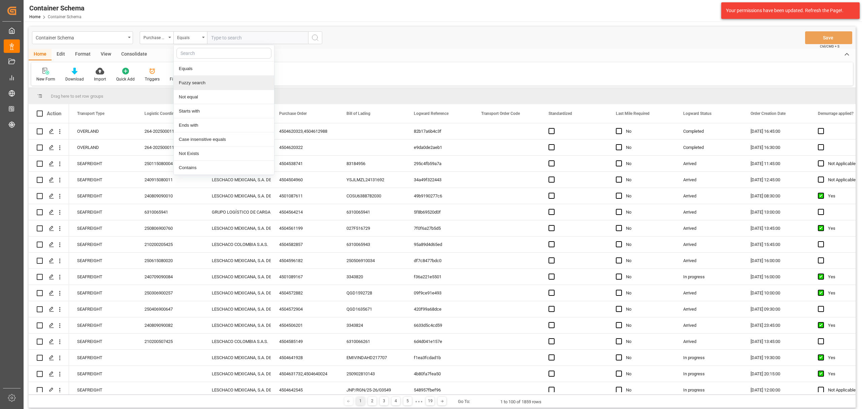
click at [195, 84] on div "Fuzzy search" at bounding box center [224, 83] width 100 height 14
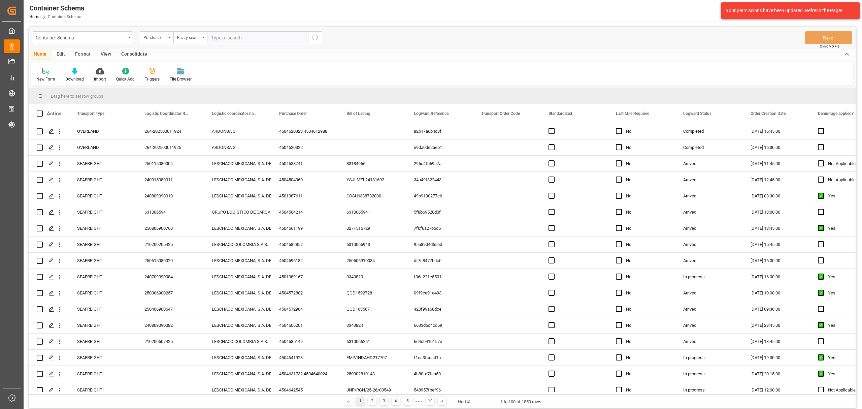
click at [236, 37] on input "text" at bounding box center [257, 37] width 101 height 13
paste input "4504645825"
